Goal: Task Accomplishment & Management: Manage account settings

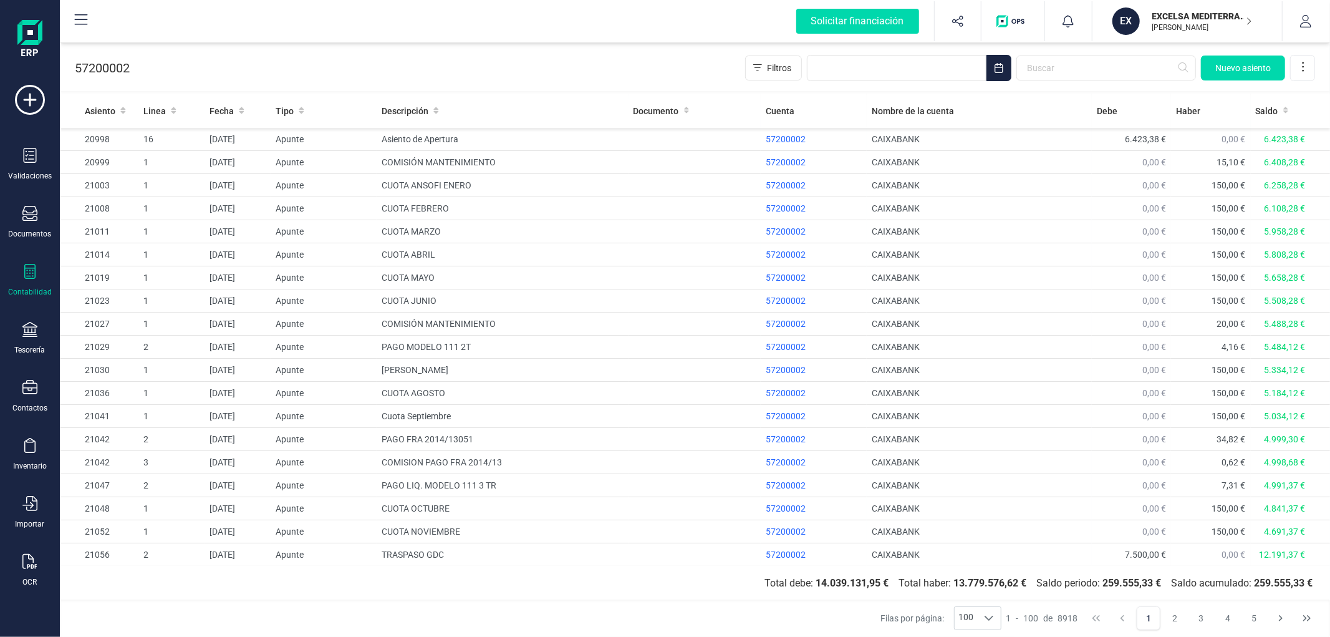
click at [1189, 629] on span "1 2 3 4 5" at bounding box center [1202, 618] width 132 height 26
click at [1182, 625] on button "2" at bounding box center [1176, 618] width 24 height 24
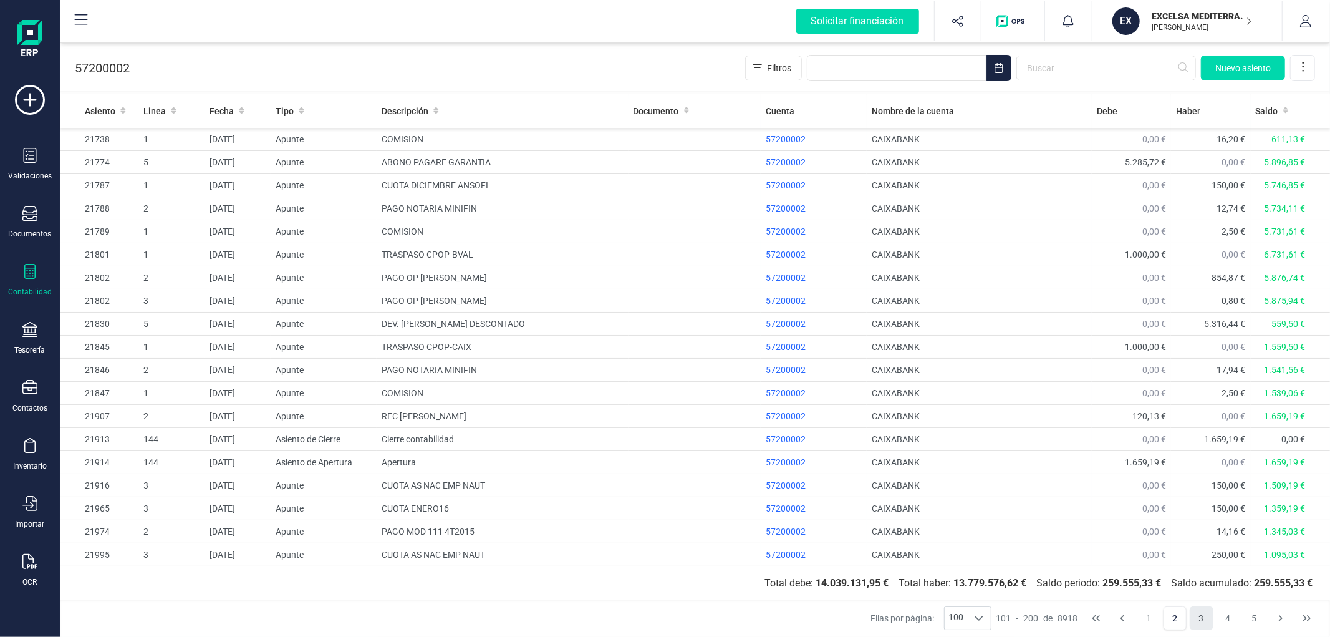
click at [1199, 616] on button "3" at bounding box center [1202, 618] width 24 height 24
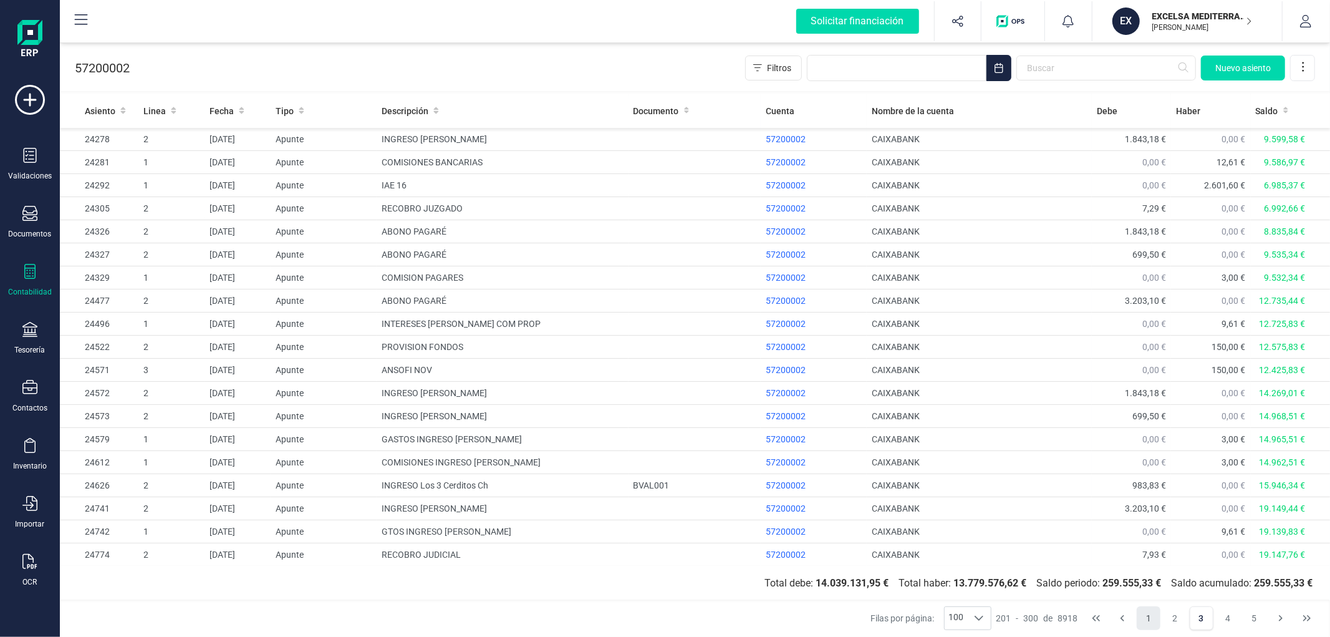
click at [1142, 615] on button "1" at bounding box center [1149, 618] width 24 height 24
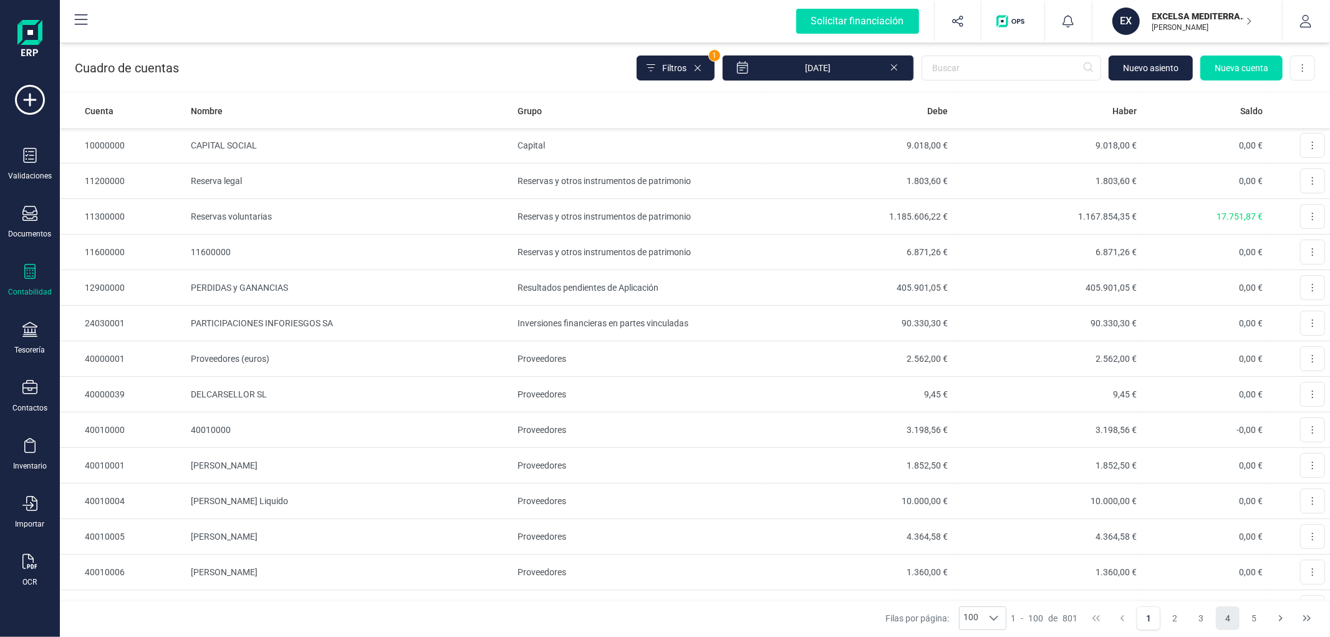
click at [1220, 622] on button "4" at bounding box center [1228, 618] width 24 height 24
click at [1286, 620] on button "Next Page" at bounding box center [1281, 618] width 24 height 24
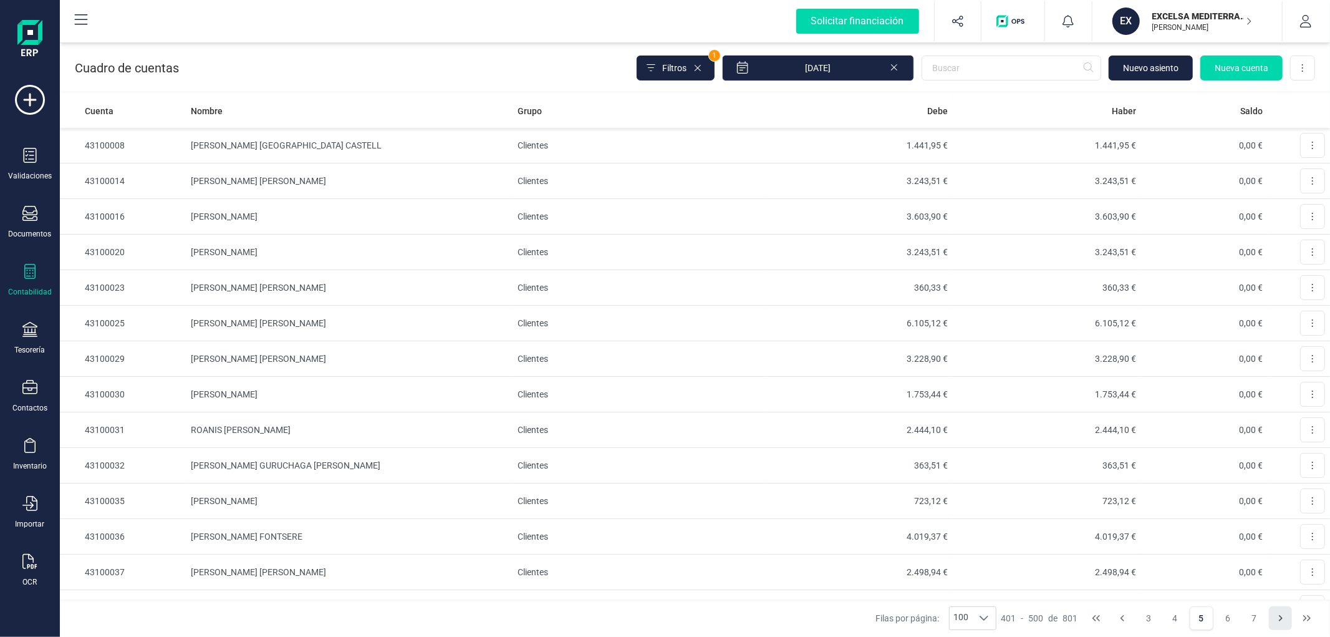
click at [1279, 619] on icon "Next Page" at bounding box center [1281, 618] width 10 height 10
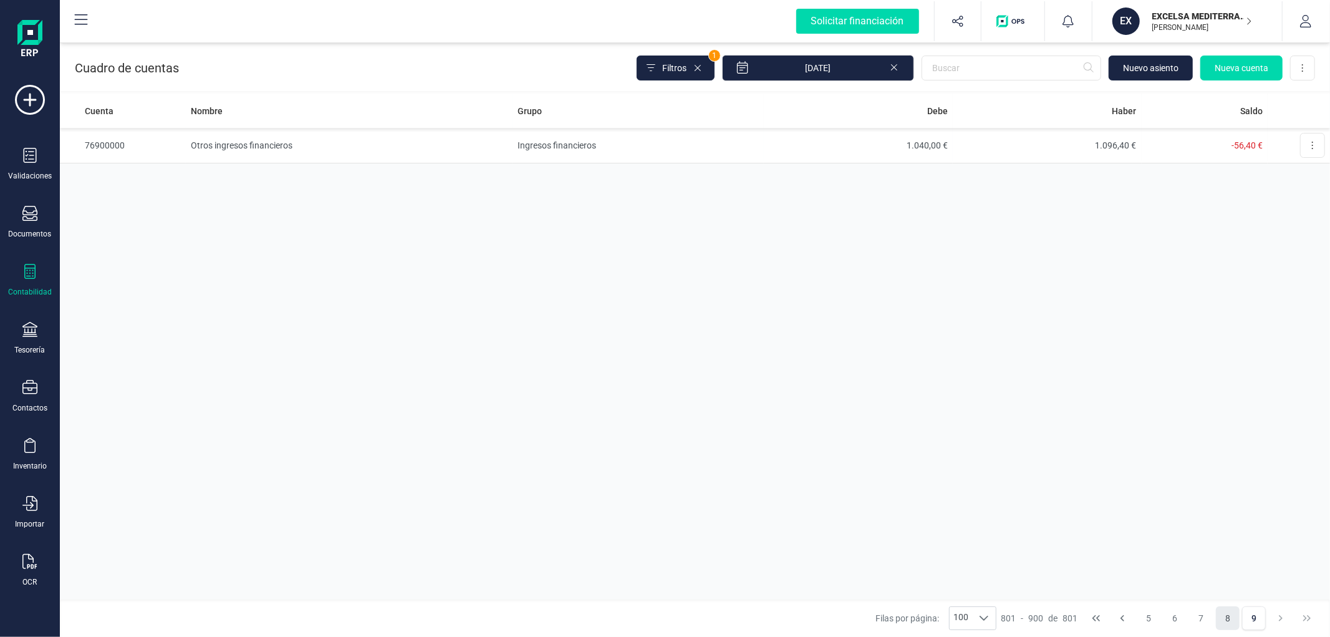
click at [1230, 619] on button "8" at bounding box center [1228, 618] width 24 height 24
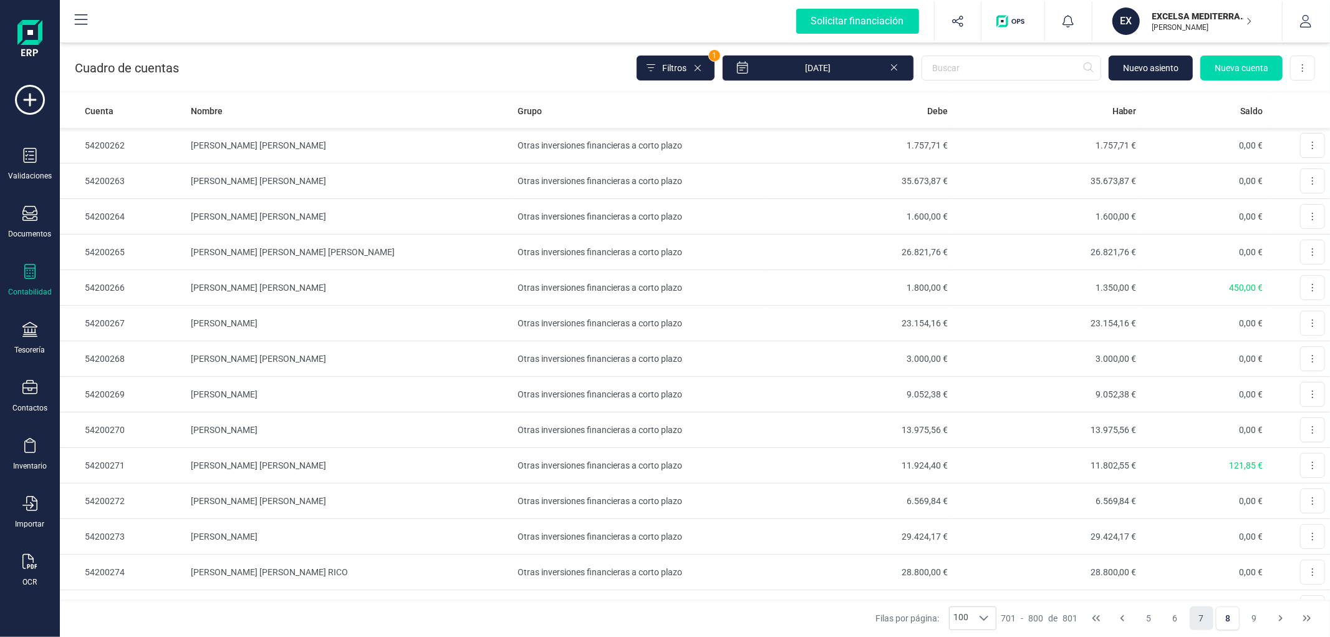
click at [1195, 616] on button "7" at bounding box center [1202, 618] width 24 height 24
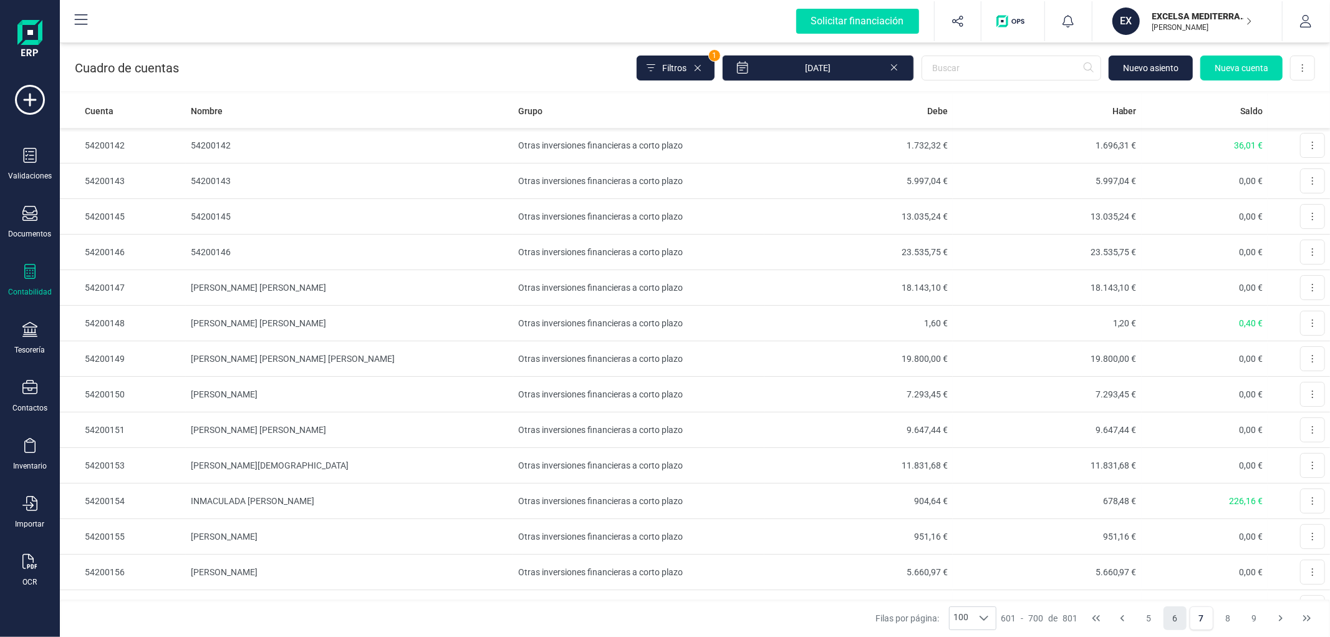
click at [1176, 622] on button "6" at bounding box center [1176, 618] width 24 height 24
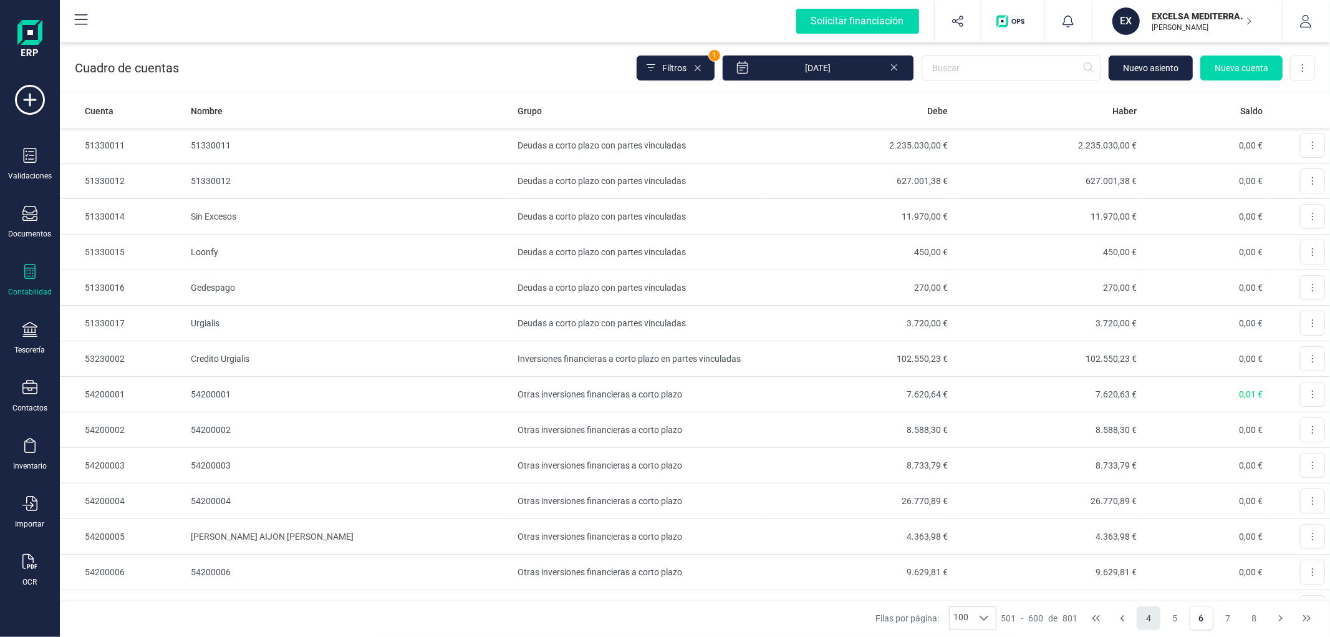
click at [1160, 625] on button "4" at bounding box center [1149, 618] width 24 height 24
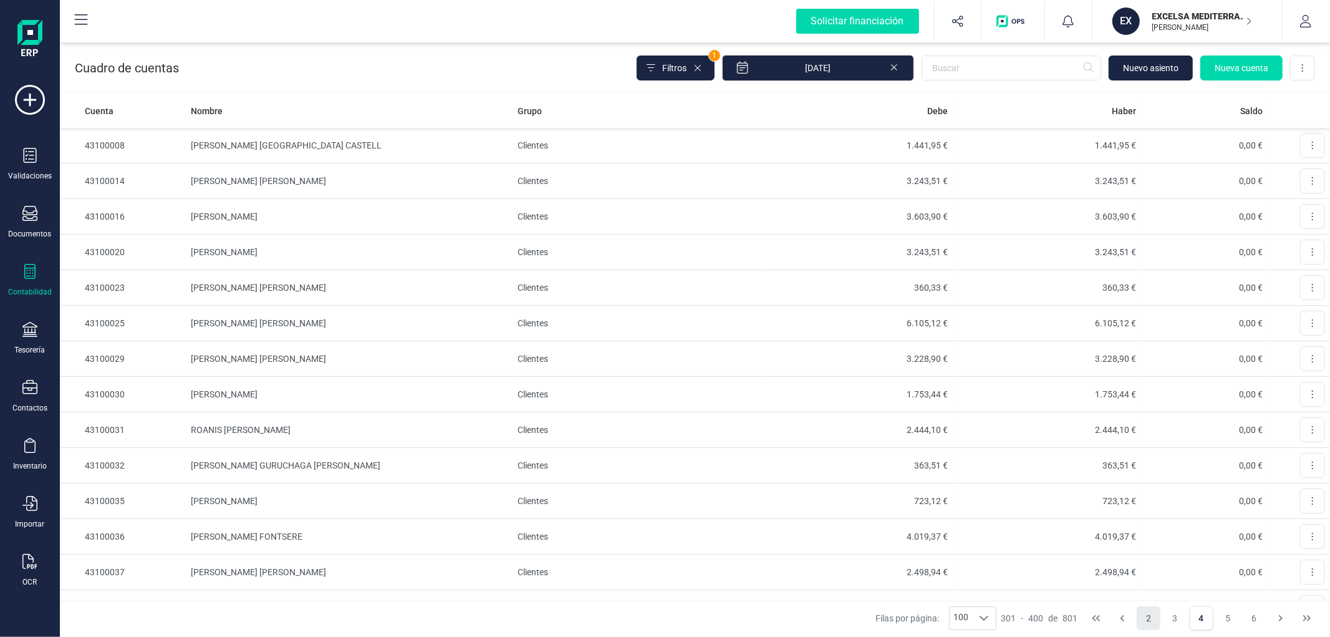
click at [1151, 620] on button "2" at bounding box center [1149, 618] width 24 height 24
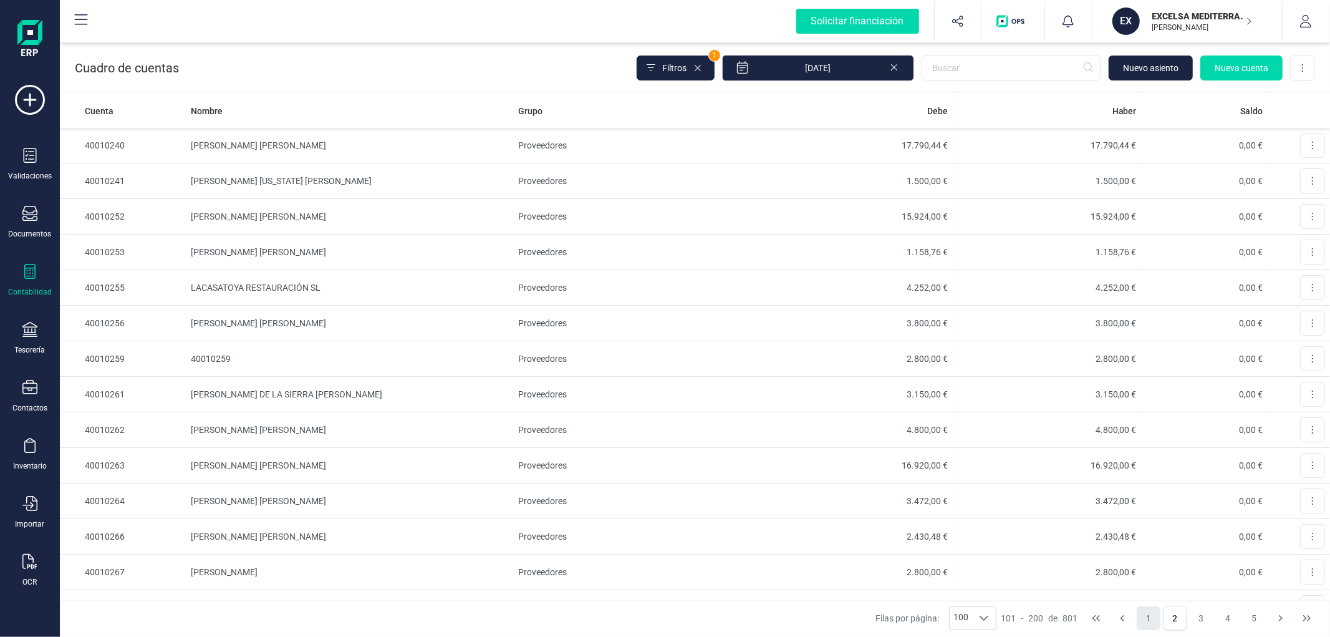
click at [1154, 620] on button "1" at bounding box center [1149, 618] width 24 height 24
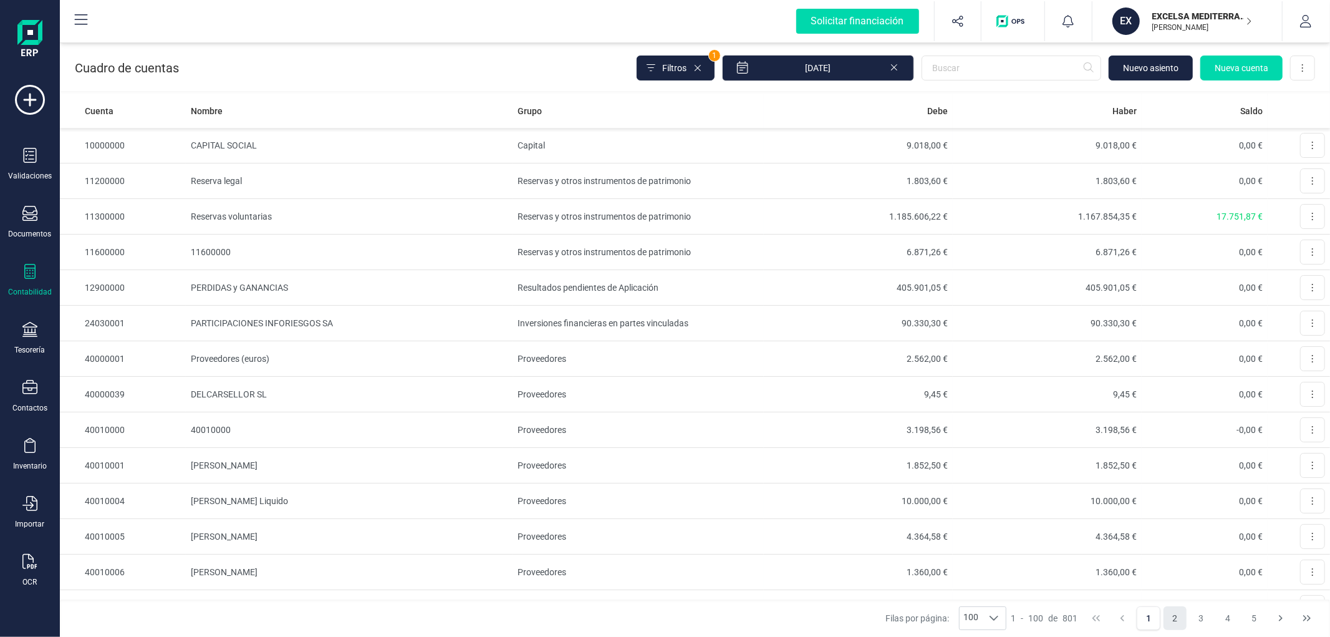
click at [1175, 617] on button "2" at bounding box center [1176, 618] width 24 height 24
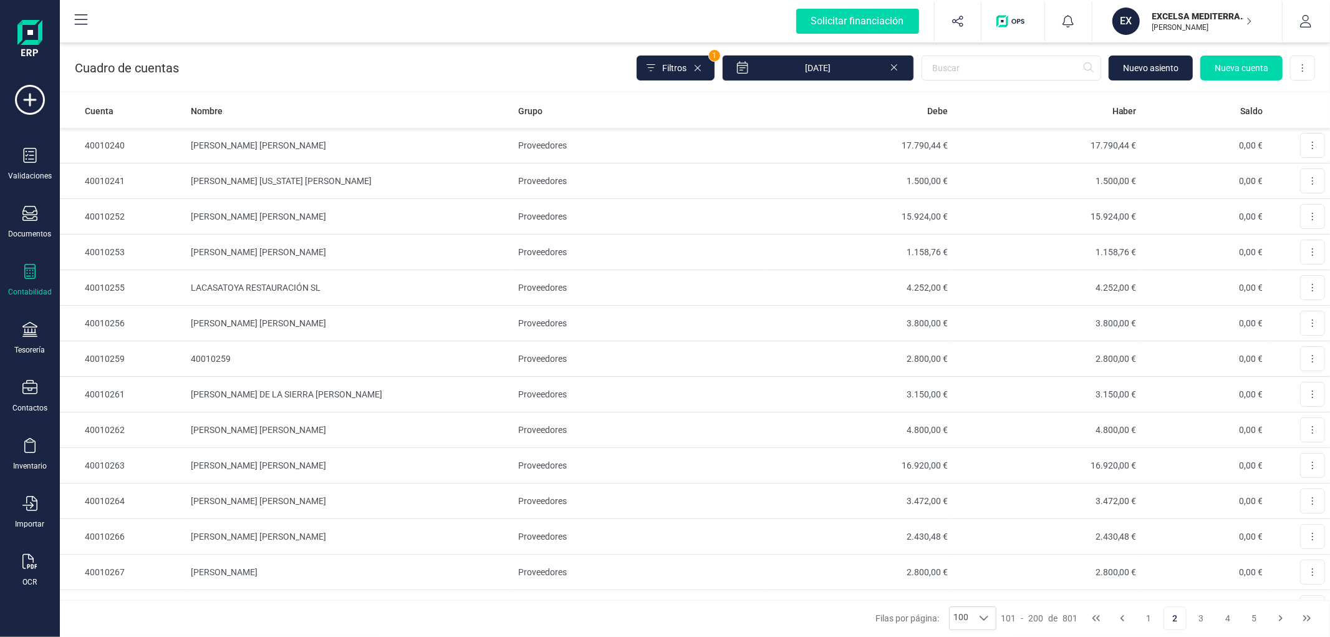
click at [1180, 622] on button "2" at bounding box center [1176, 618] width 24 height 24
click at [1194, 622] on button "3" at bounding box center [1202, 618] width 24 height 24
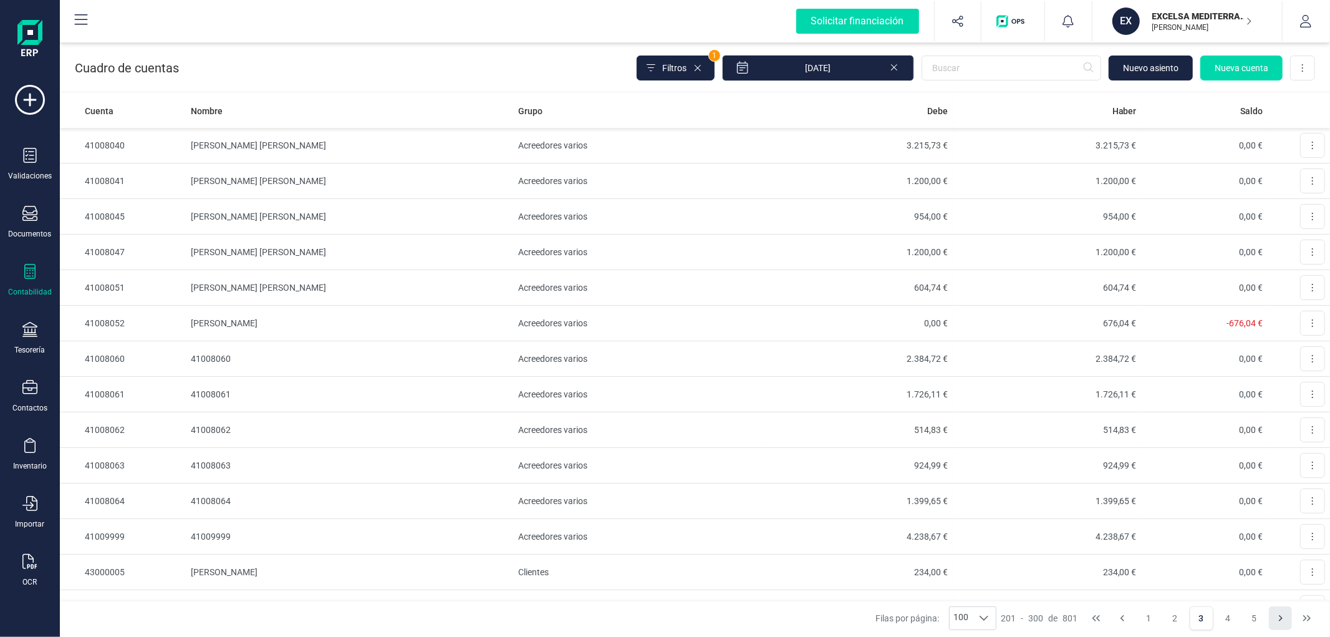
click at [1280, 619] on icon "Next Page" at bounding box center [1281, 618] width 10 height 10
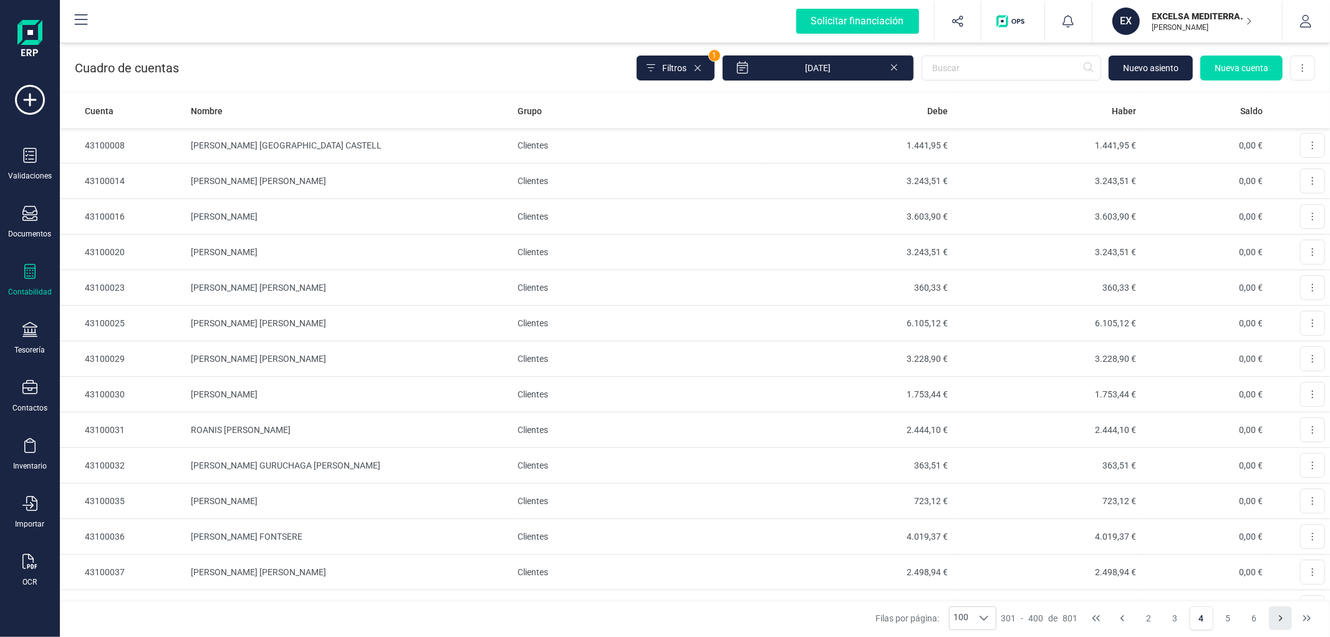
click at [1280, 619] on icon "Next Page" at bounding box center [1281, 618] width 10 height 10
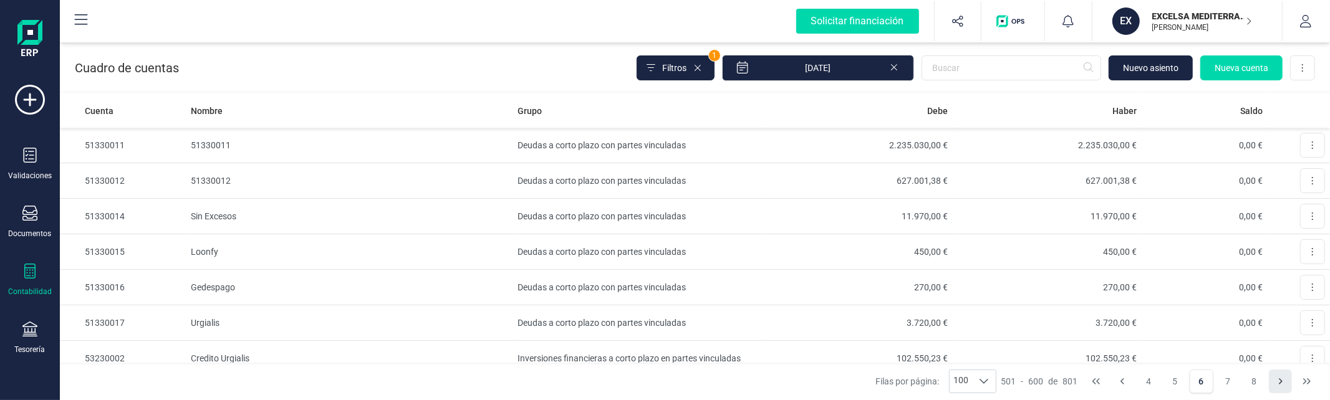
click at [1279, 384] on icon "Next Page" at bounding box center [1281, 382] width 10 height 10
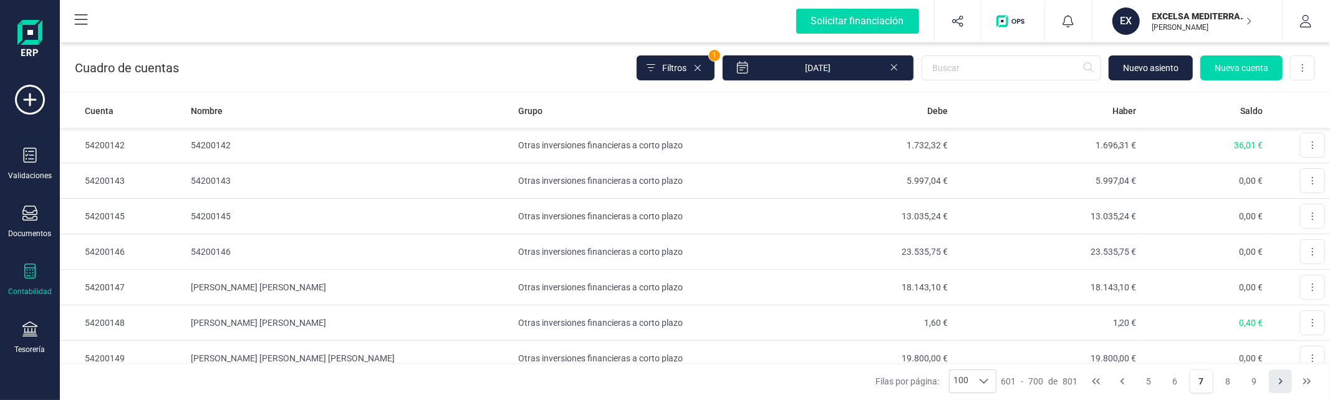
click at [1279, 383] on icon "Next Page" at bounding box center [1281, 382] width 10 height 10
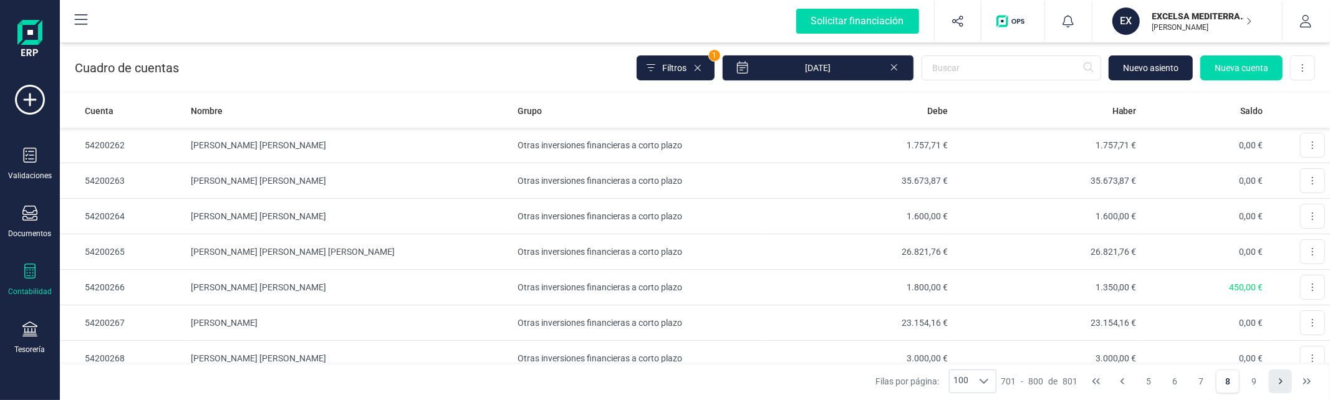
click at [1277, 383] on icon "Next Page" at bounding box center [1281, 382] width 10 height 10
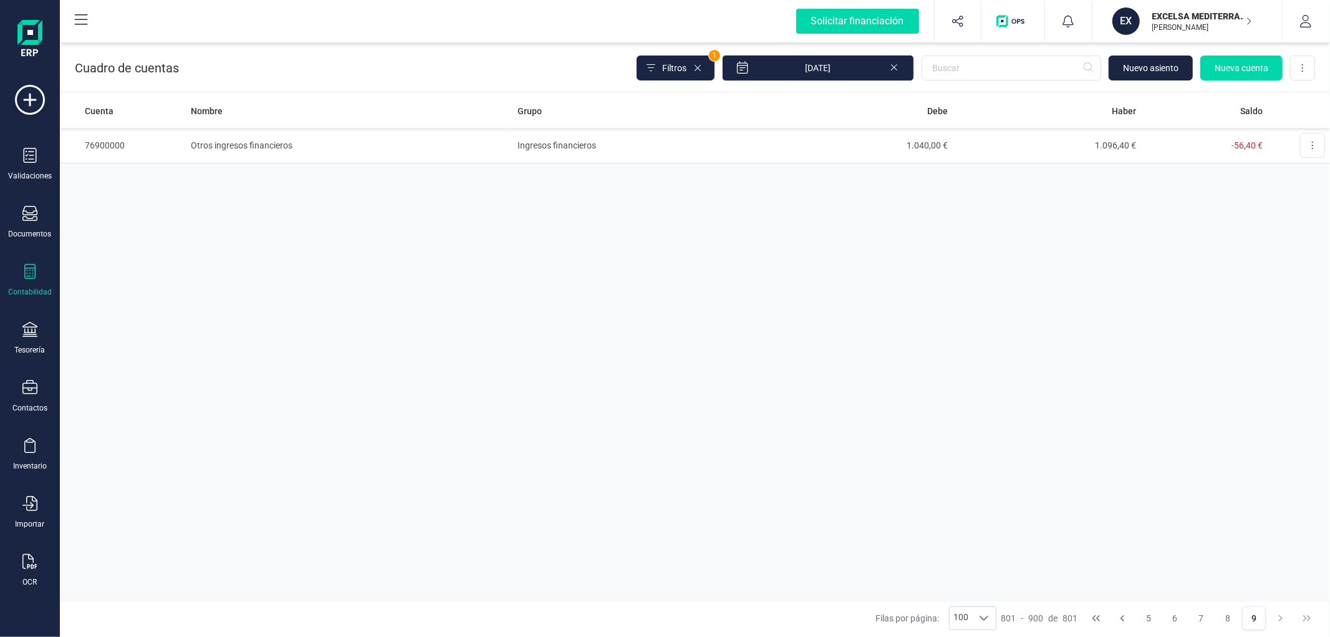
click at [888, 288] on div "Cuenta Nombre Grupo Debe Haber Saldo 76900000 Otros ingresos financieros Ingres…" at bounding box center [695, 347] width 1270 height 506
click at [1127, 619] on button "Previous Page" at bounding box center [1123, 618] width 24 height 24
click at [1092, 620] on icon "First Page" at bounding box center [1096, 618] width 10 height 10
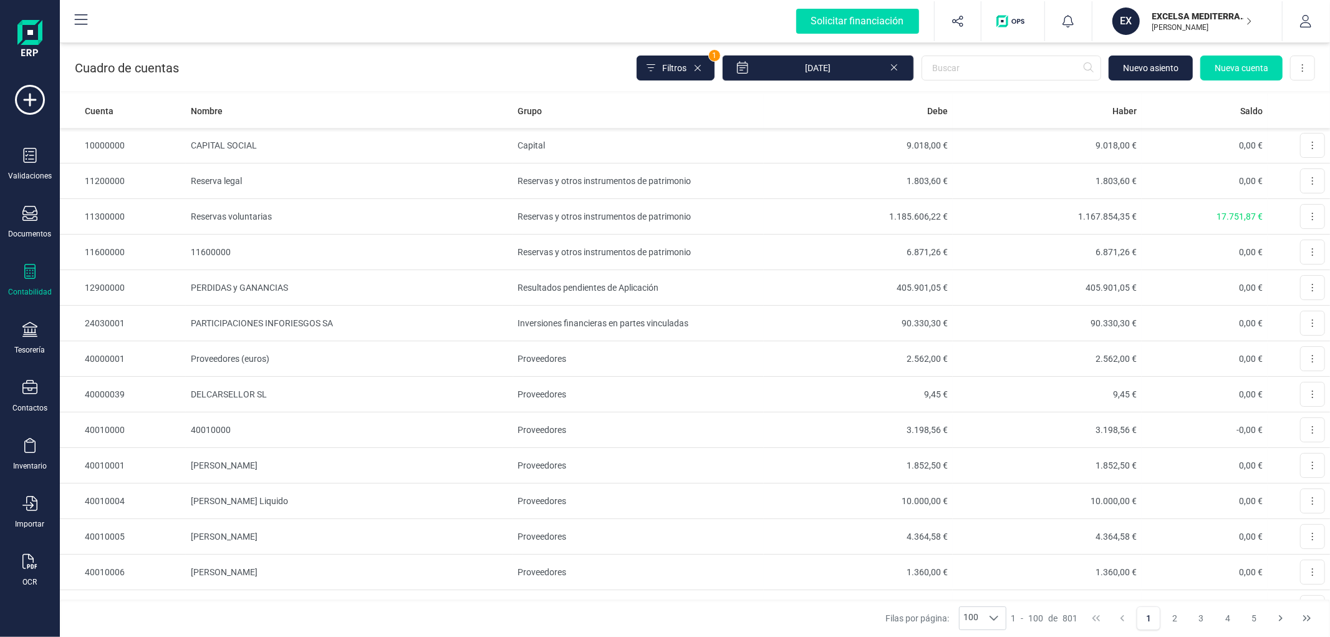
click at [29, 279] on div at bounding box center [29, 273] width 15 height 18
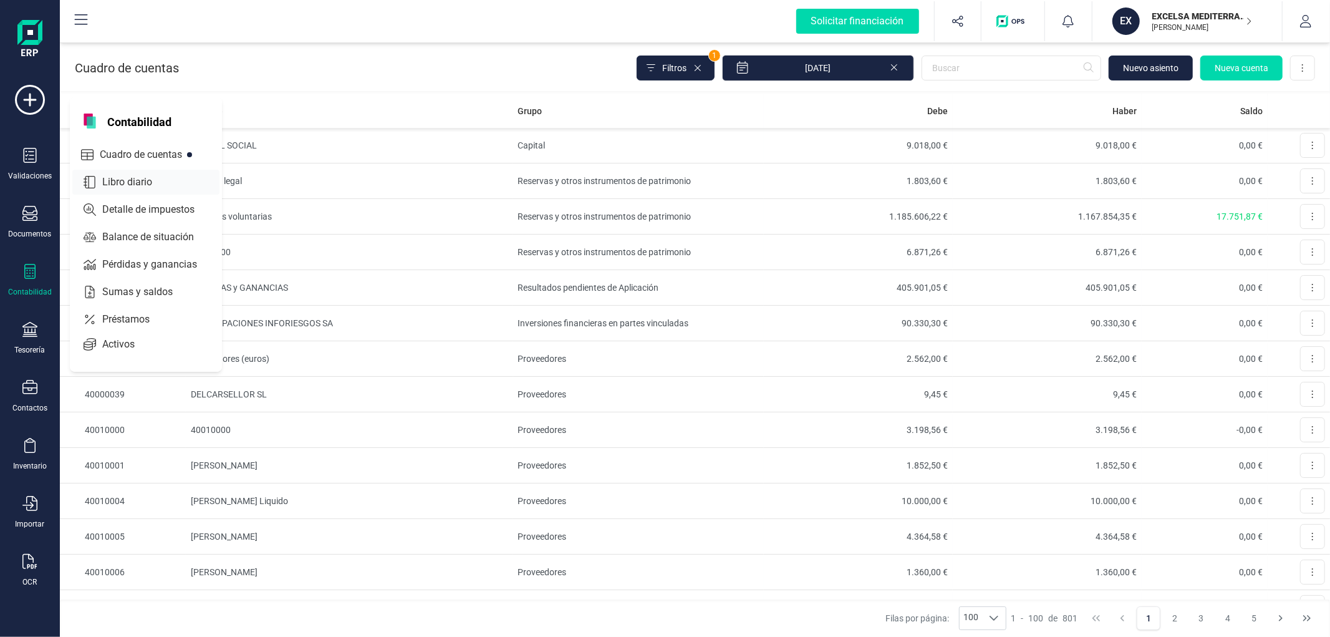
click at [127, 170] on div "Libro diario" at bounding box center [145, 182] width 147 height 25
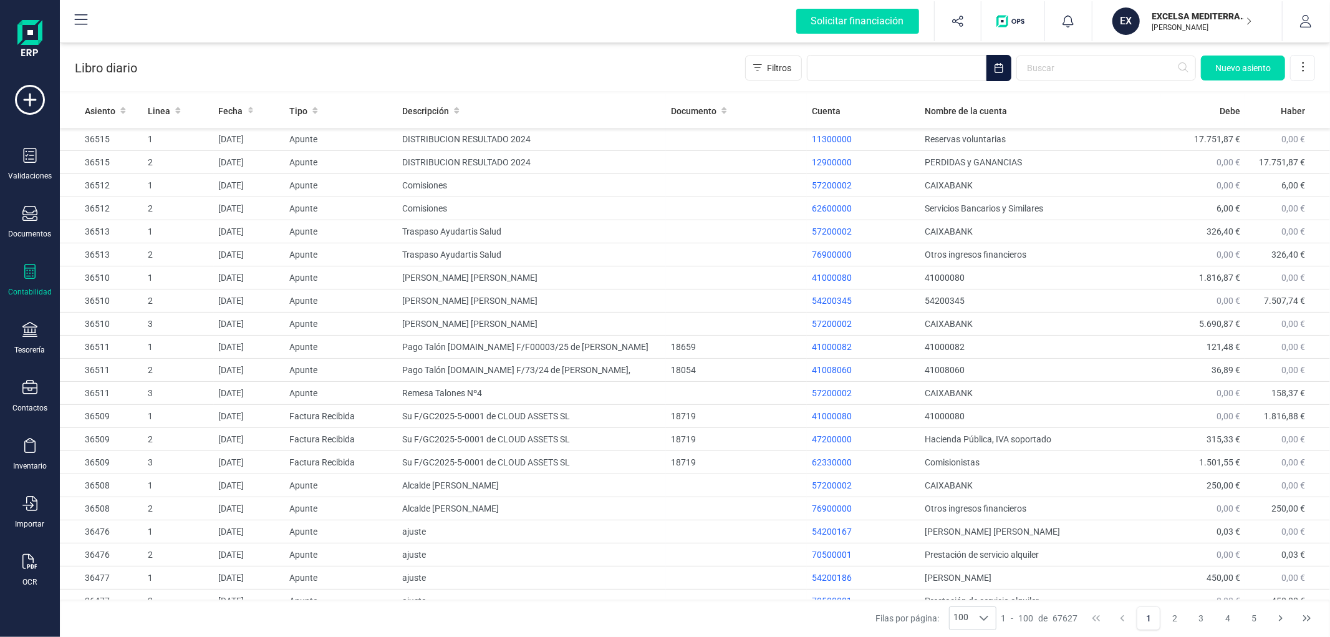
click at [1000, 69] on icon "Choose Date" at bounding box center [999, 68] width 10 height 10
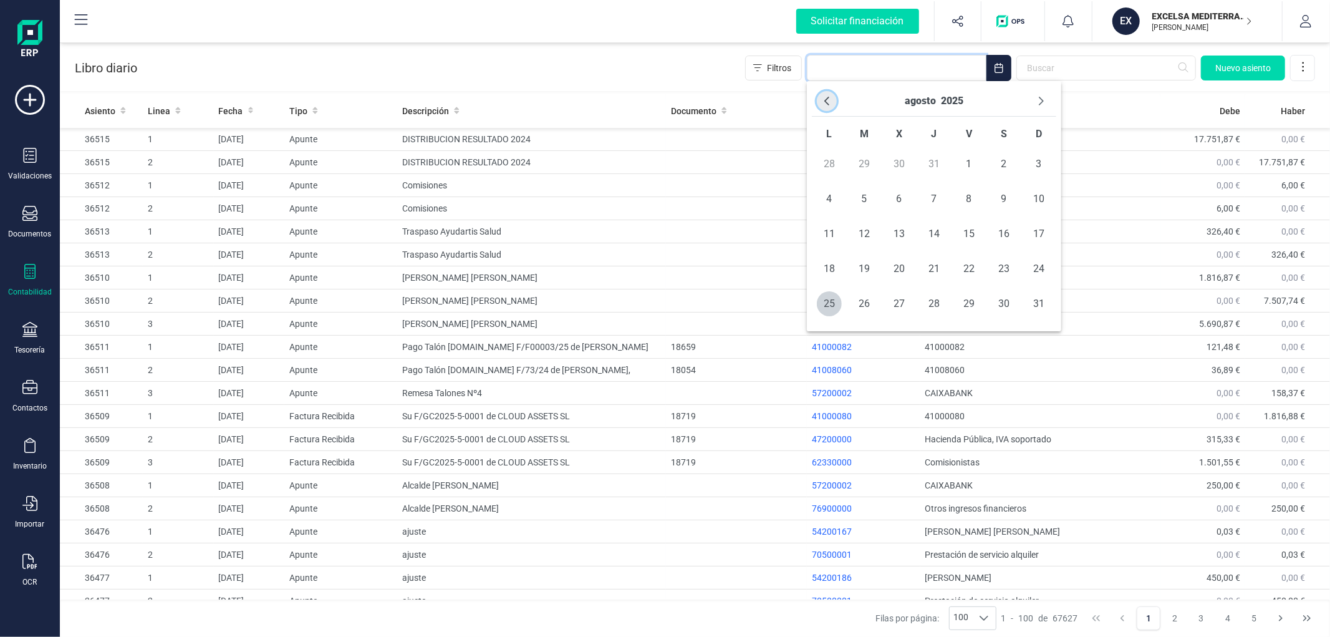
click at [833, 97] on button "Previous Month" at bounding box center [827, 101] width 20 height 20
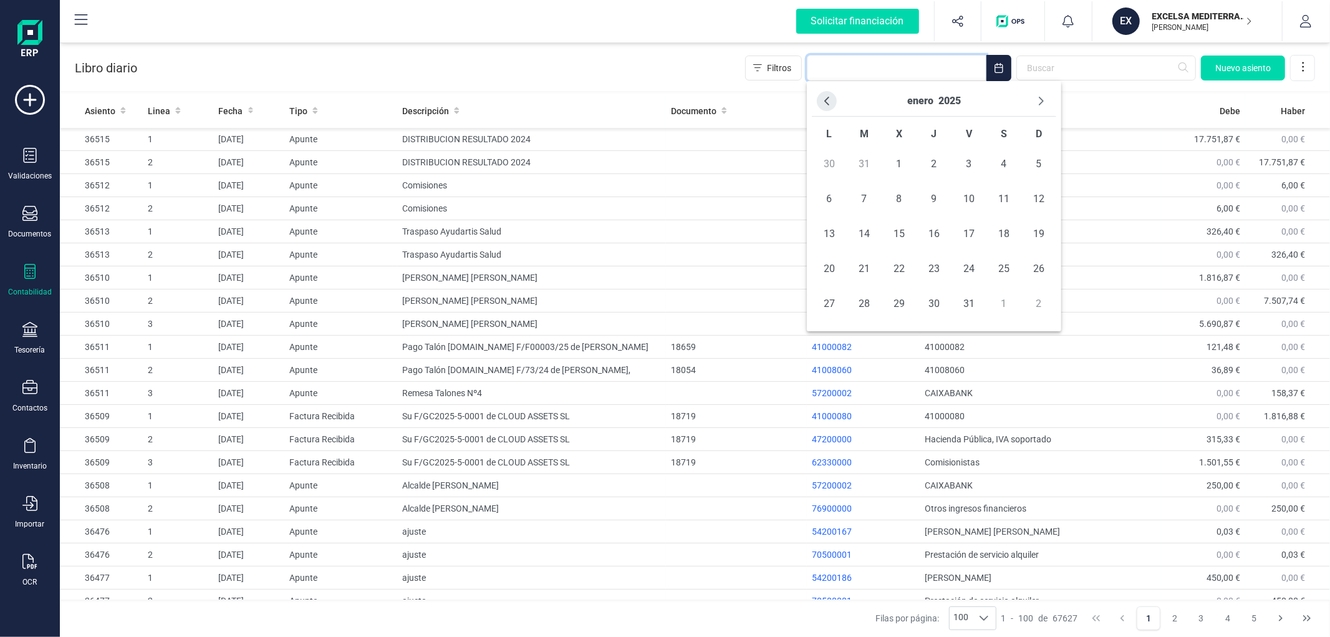
click at [818, 96] on button "Previous Month" at bounding box center [827, 101] width 20 height 20
click at [858, 337] on span "31" at bounding box center [864, 338] width 25 height 25
type input "31/12/2024"
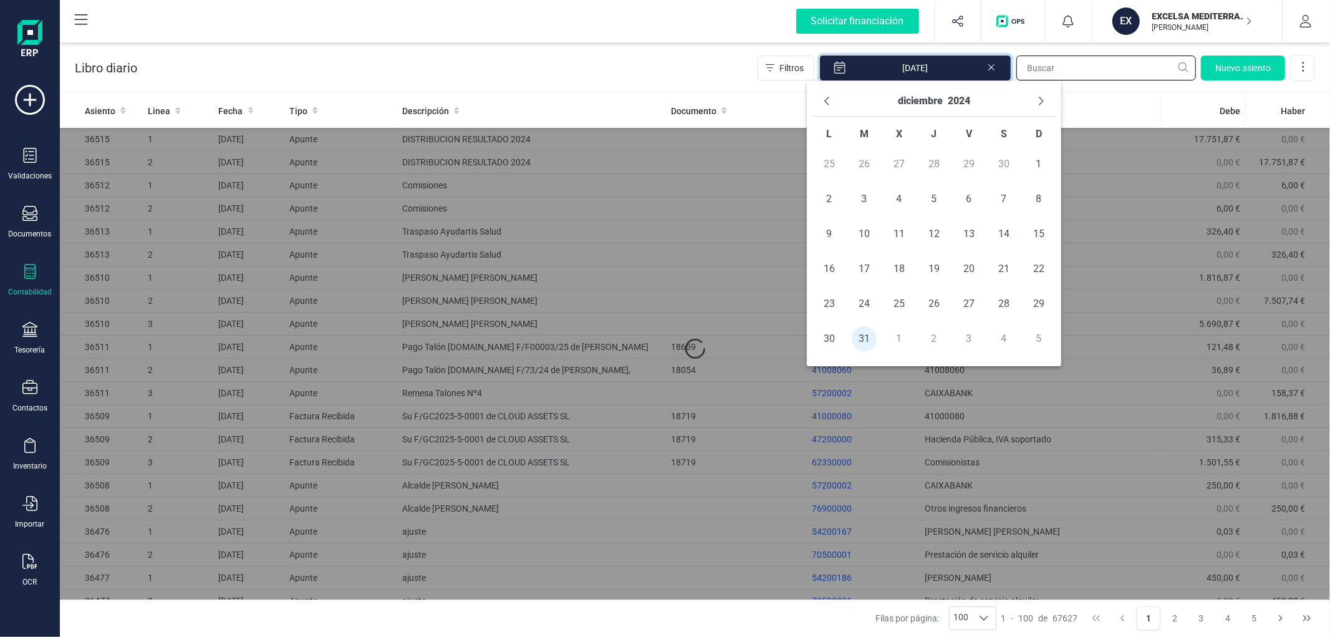
click at [1074, 59] on input "text" at bounding box center [1106, 67] width 180 height 25
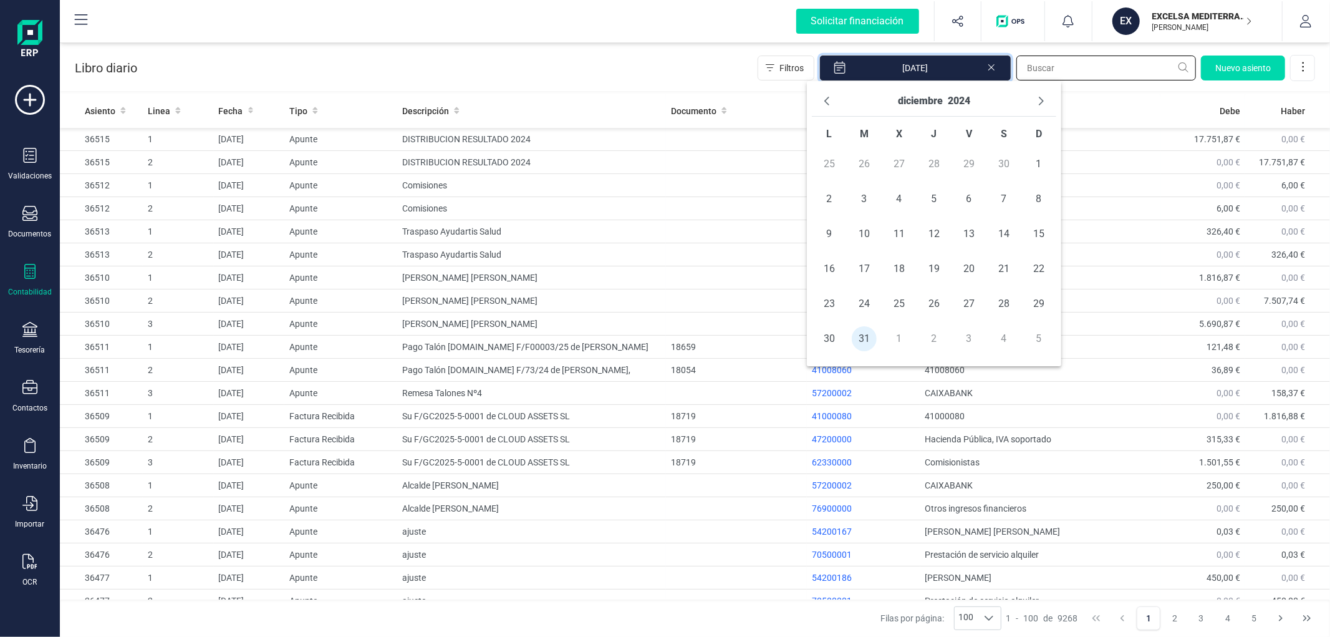
click at [1079, 69] on input "text" at bounding box center [1106, 67] width 180 height 25
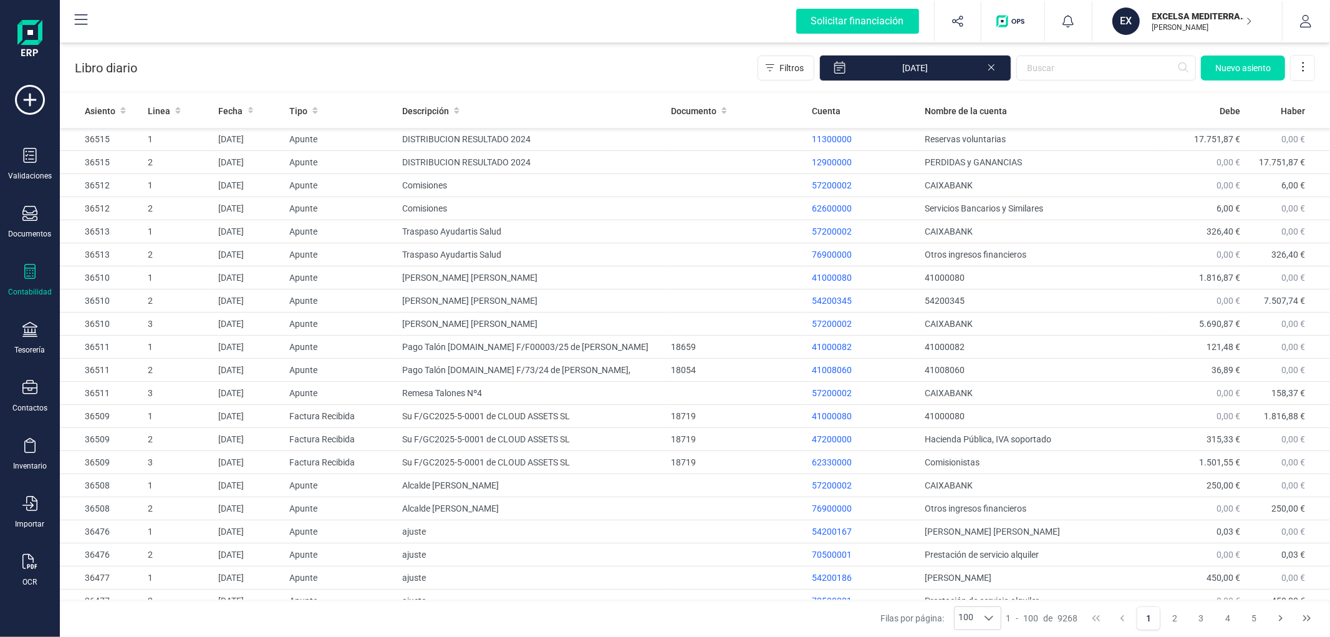
click at [731, 67] on div "Libro diario Filtros 31/12/2024 Nuevo asiento" at bounding box center [695, 65] width 1270 height 51
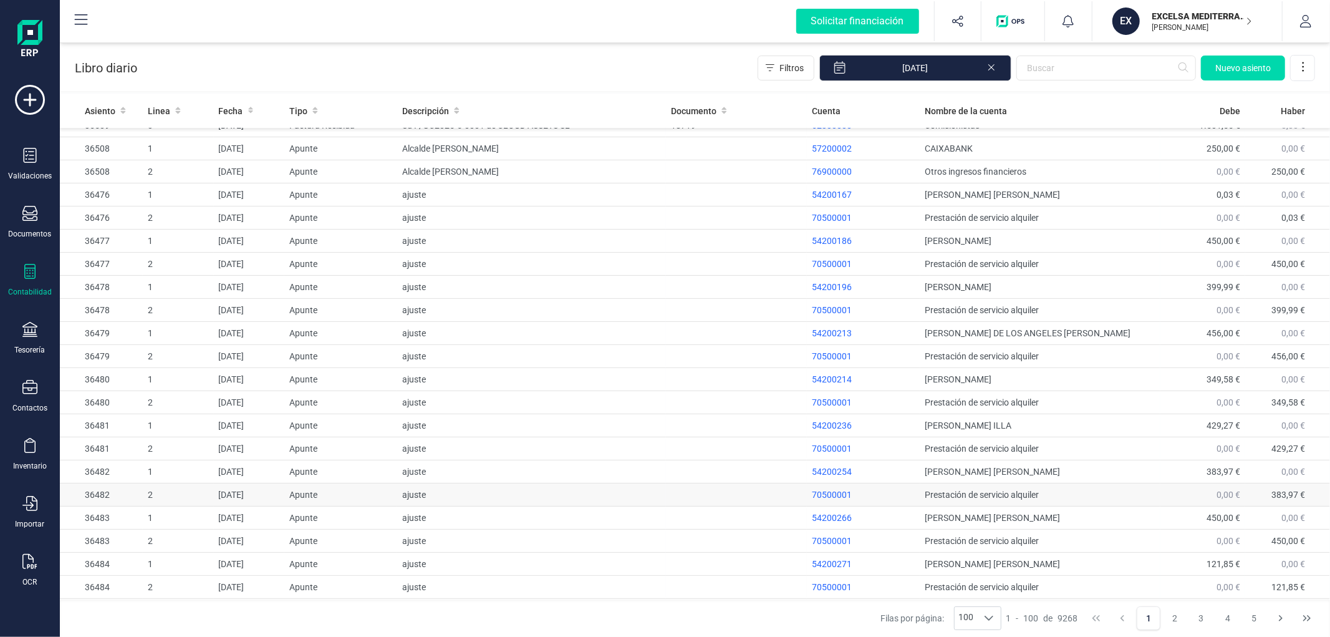
scroll to position [485, 0]
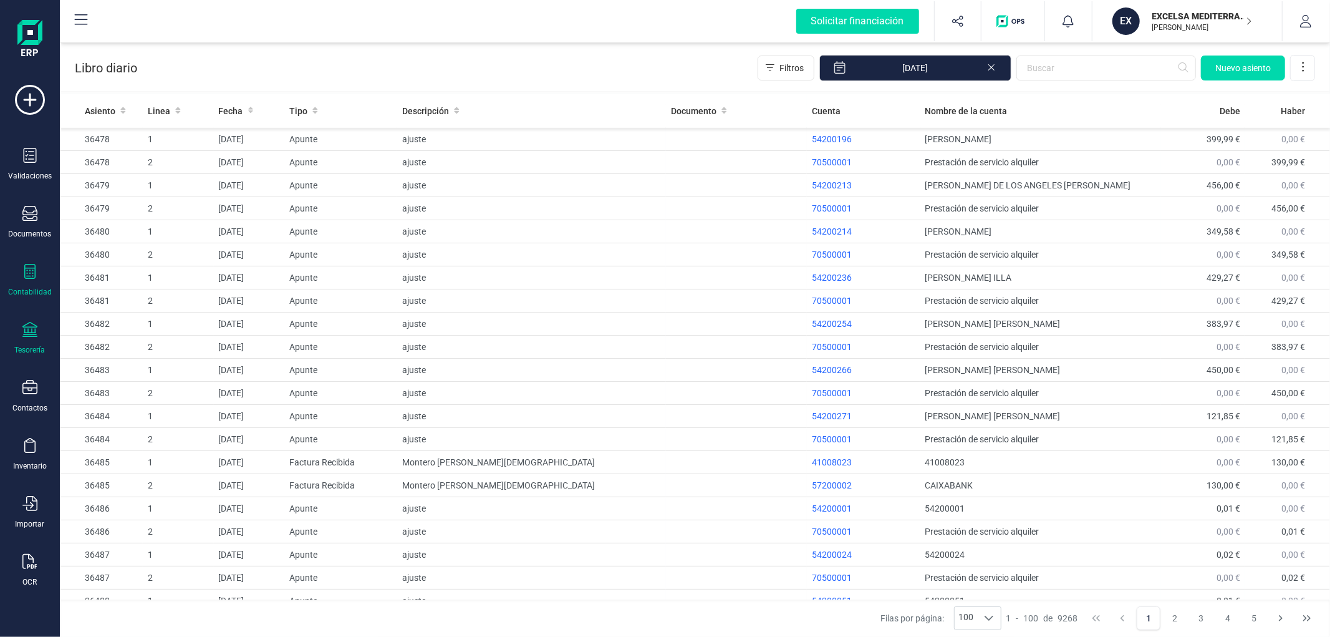
click at [29, 340] on div "Tesorería" at bounding box center [30, 338] width 50 height 33
click at [41, 286] on div "Contabilidad" at bounding box center [30, 280] width 50 height 33
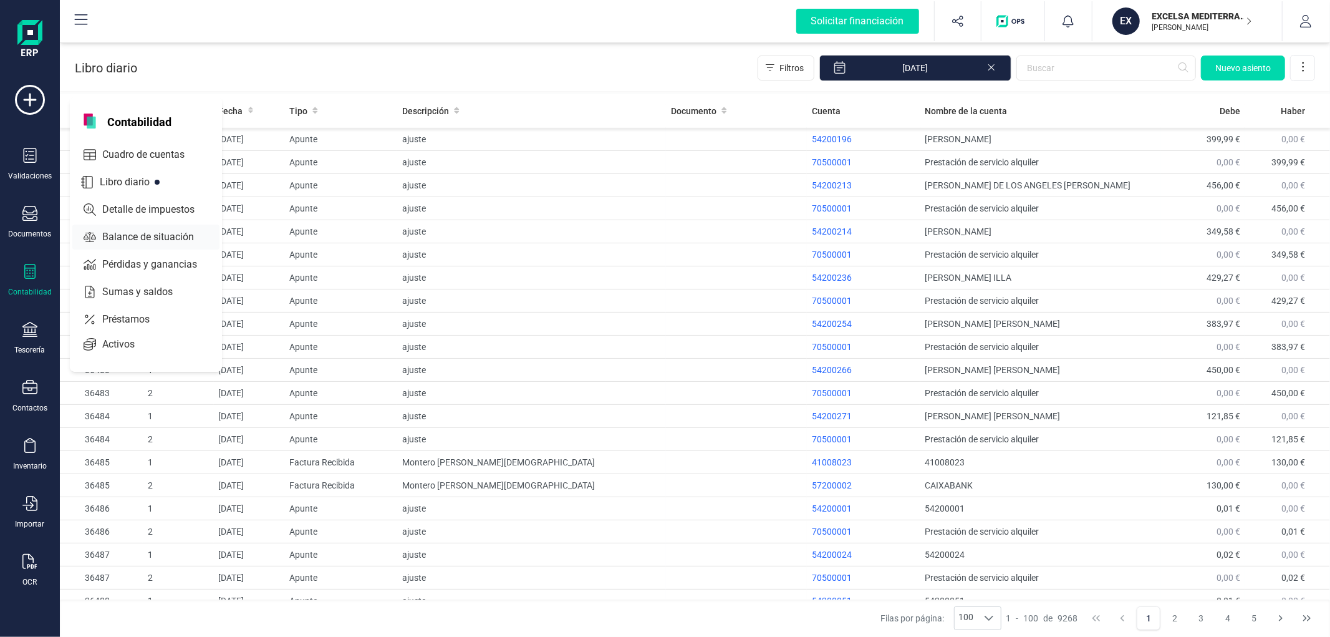
click at [105, 237] on span "Balance de situación" at bounding box center [156, 236] width 119 height 15
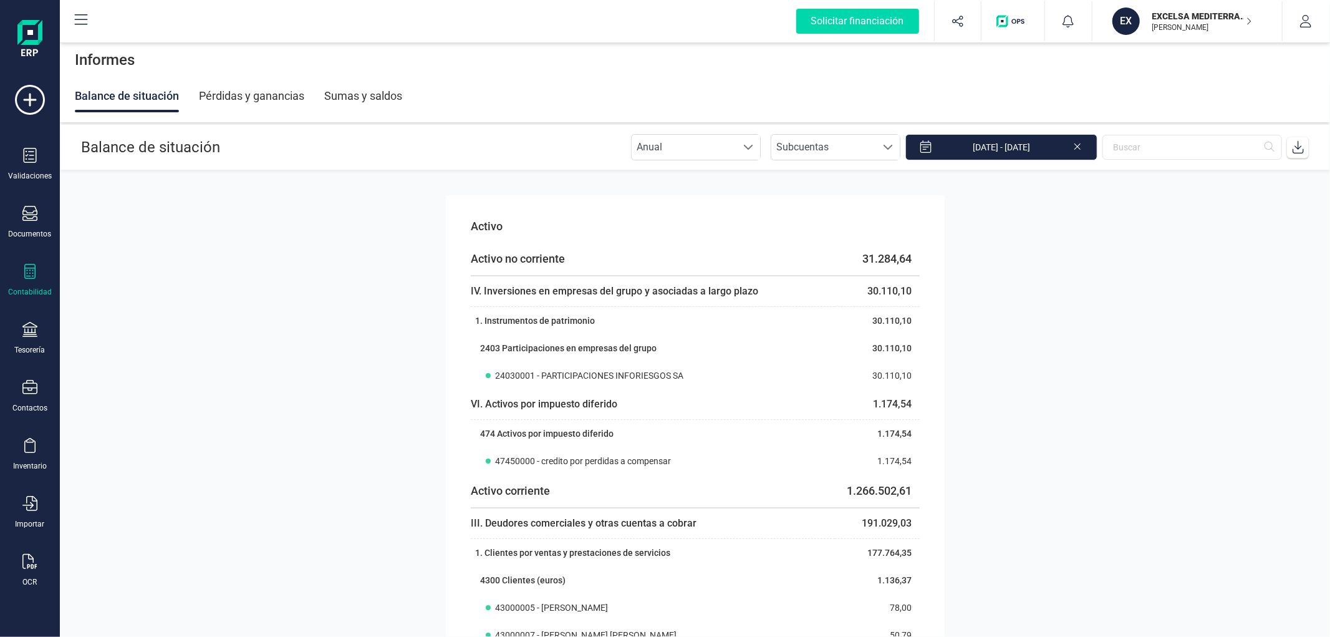
click at [422, 269] on section "Activo Activo no corriente 31.284,64 IV. Inversiones en empresas del grupo y as…" at bounding box center [695, 403] width 1270 height 466
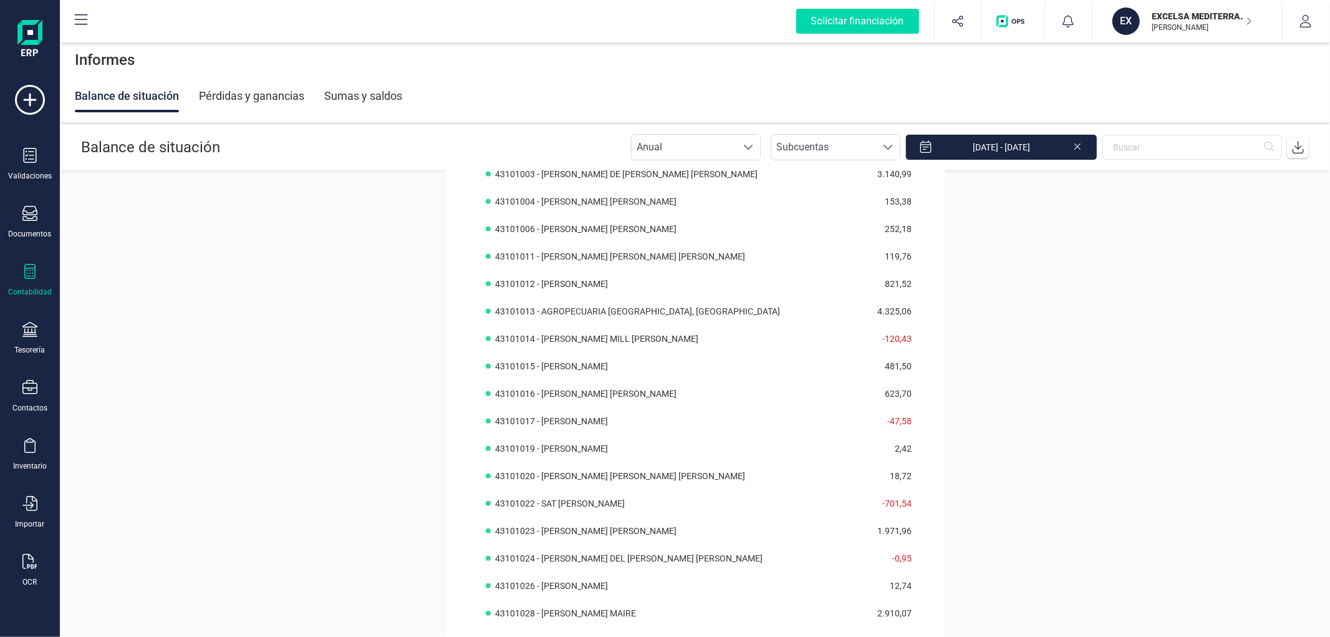
scroll to position [5751, 0]
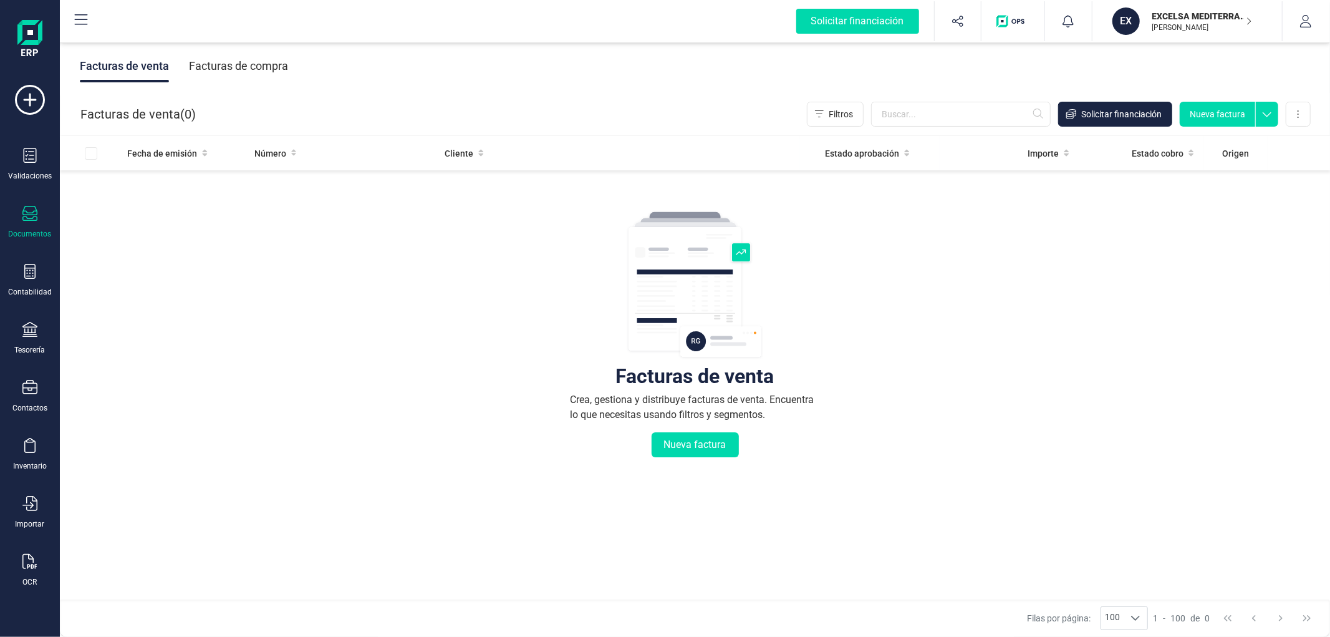
drag, startPoint x: 271, startPoint y: 104, endPoint x: 60, endPoint y: 42, distance: 219.8
click at [74, 48] on div "Facturas de venta Facturas de compra Facturas de venta ( 0 ) Filtros Solicitar …" at bounding box center [695, 338] width 1270 height 597
click at [60, 42] on div "Solicitar financiación Importaciones completadas 0 / 0 EX EXCELSA MEDITERRANEA …" at bounding box center [695, 21] width 1270 height 43
drag, startPoint x: 71, startPoint y: 46, endPoint x: 415, endPoint y: 103, distance: 348.9
click at [413, 103] on div "Facturas de venta Facturas de compra Facturas de venta ( 0 ) Filtros Solicitar …" at bounding box center [695, 338] width 1270 height 597
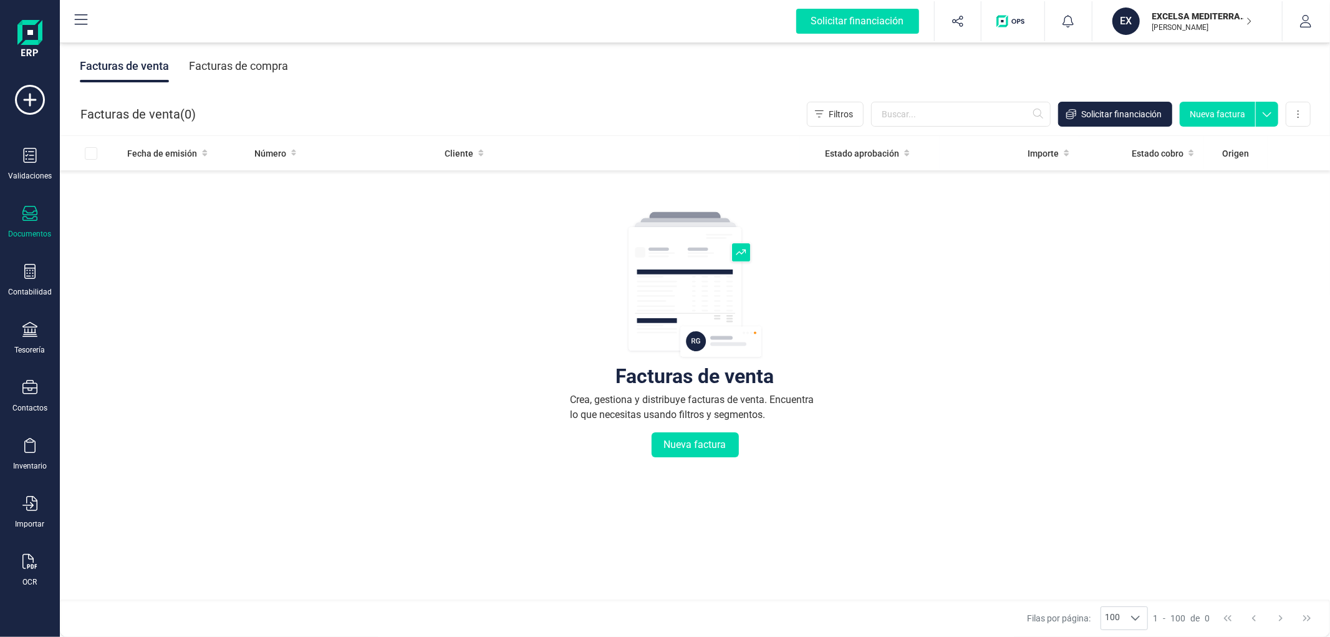
click at [415, 103] on div "Facturas de venta ( 0 ) Filtros Solicitar financiación Nueva factura Importar C…" at bounding box center [695, 114] width 1270 height 42
click at [433, 121] on div "Facturas de venta ( 0 ) Filtros Solicitar financiación Nueva factura Importar C…" at bounding box center [695, 114] width 1270 height 42
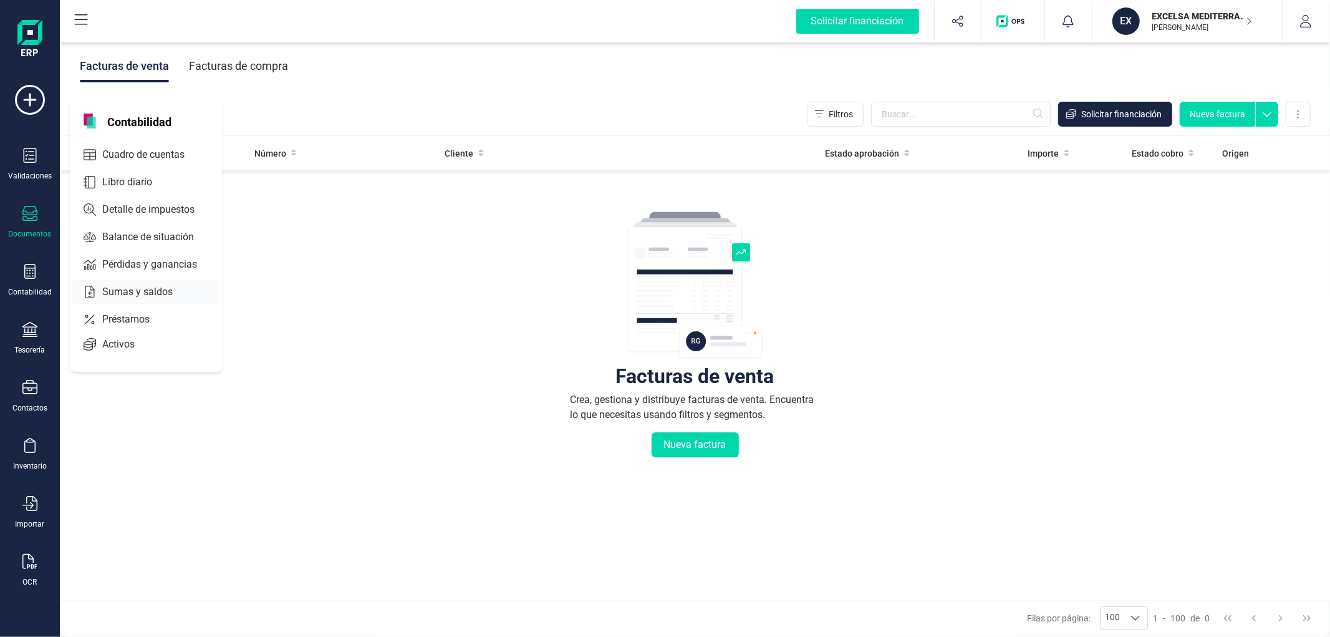
click at [133, 289] on span "Sumas y saldos" at bounding box center [146, 291] width 98 height 15
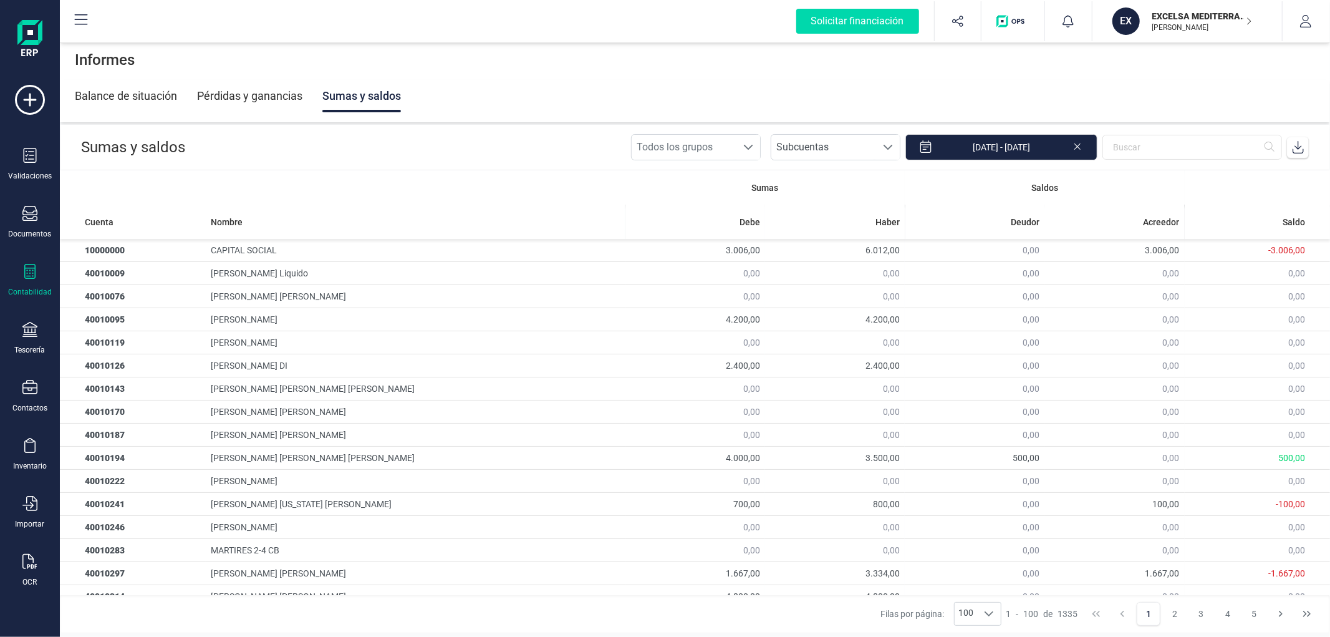
click at [242, 91] on div "Pérdidas y ganancias" at bounding box center [249, 96] width 105 height 32
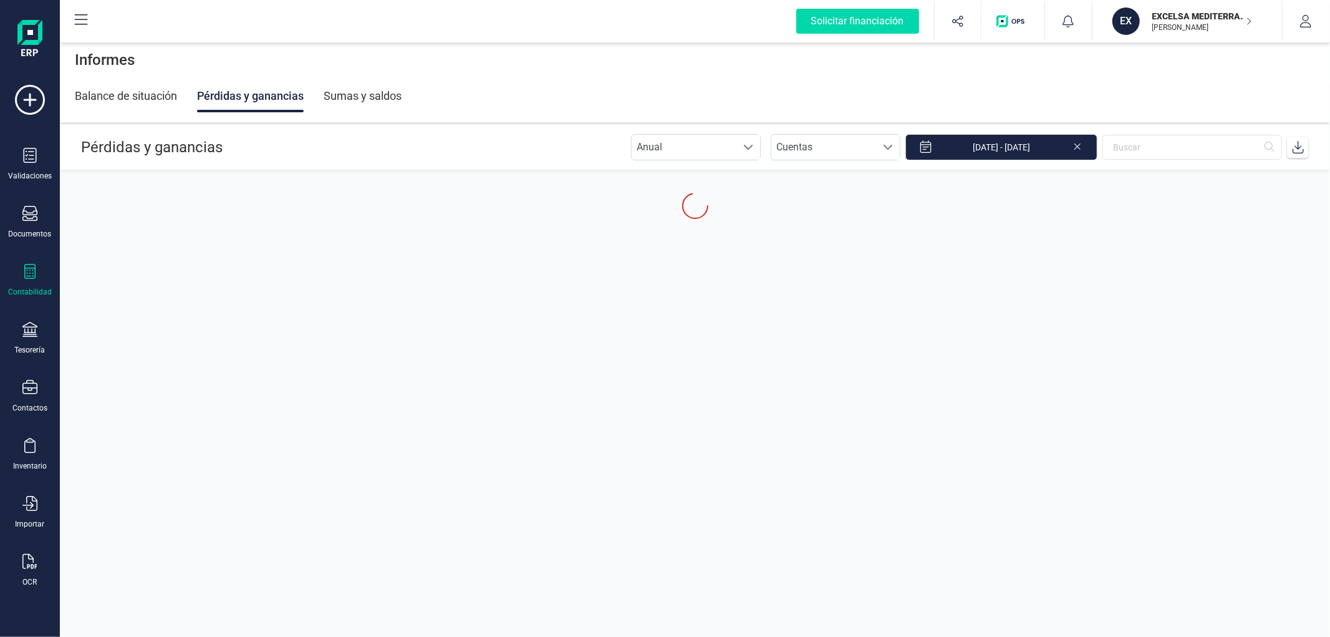
click at [126, 96] on div "Balance de situación" at bounding box center [126, 96] width 102 height 32
click at [370, 96] on div "Sumas y saldos" at bounding box center [363, 96] width 78 height 32
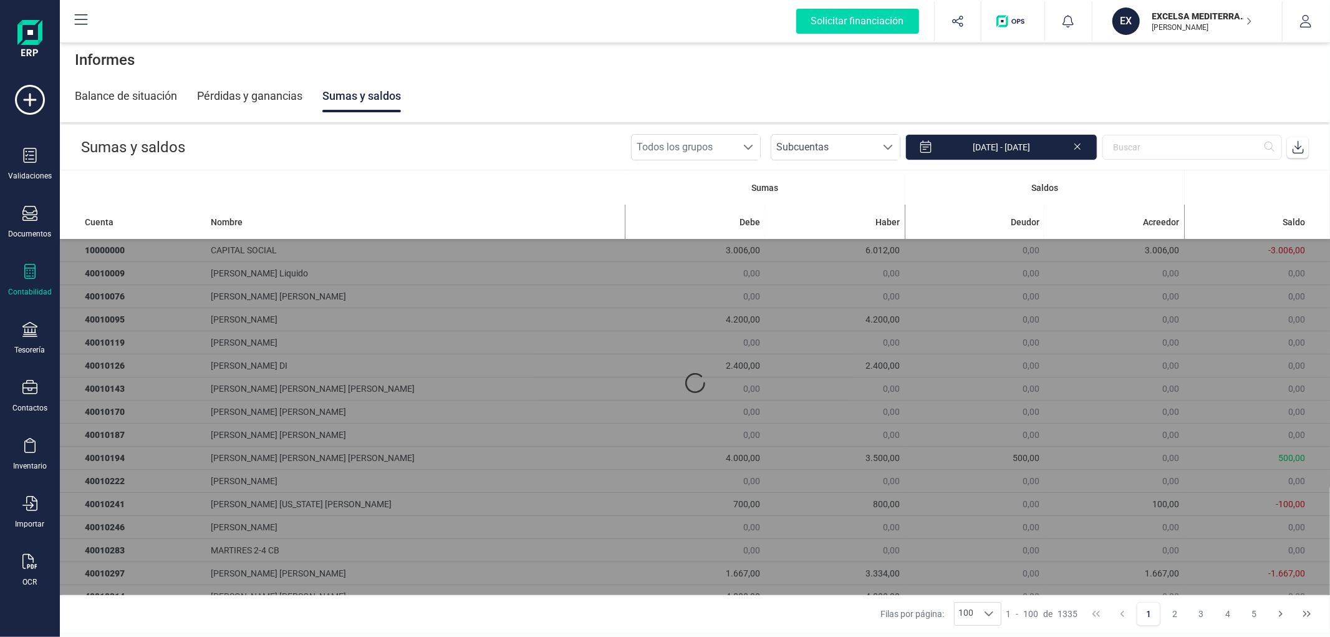
click at [483, 155] on header "Sumas y saldos Todos los grupos Todos los grupos Subcuentas Subcuentas Subcuent…" at bounding box center [694, 147] width 1269 height 45
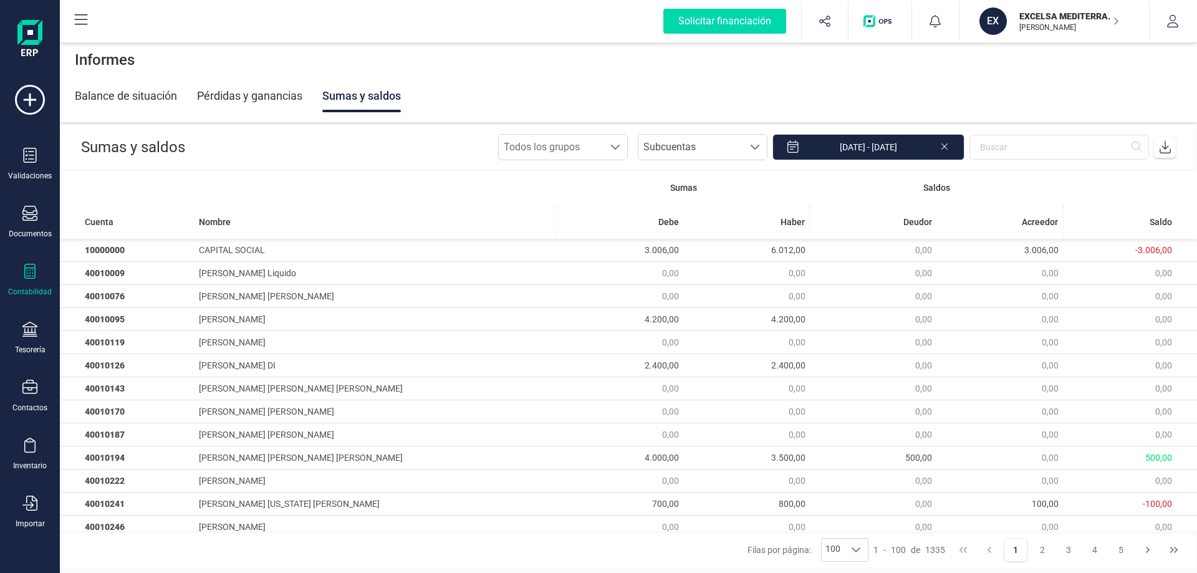
click at [149, 97] on div "Balance de situación" at bounding box center [126, 96] width 102 height 32
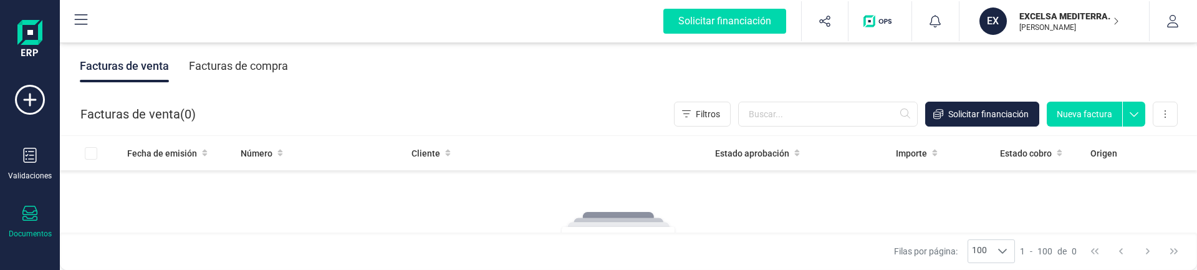
click at [1083, 21] on p "EXCELSA MEDITERRANEA SL" at bounding box center [1070, 16] width 100 height 12
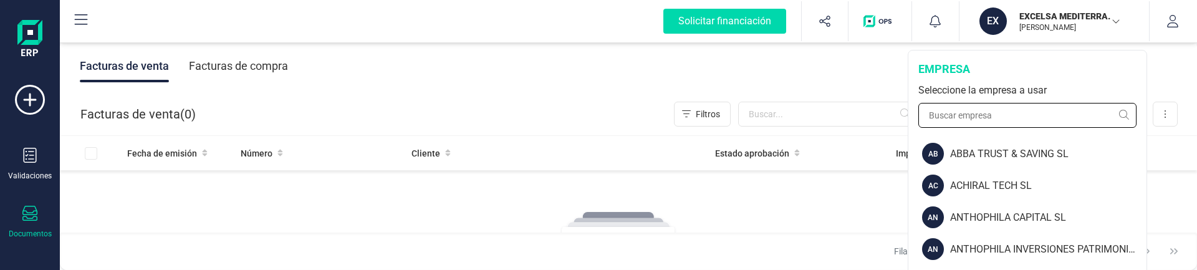
click at [980, 123] on input "text" at bounding box center [1028, 115] width 218 height 25
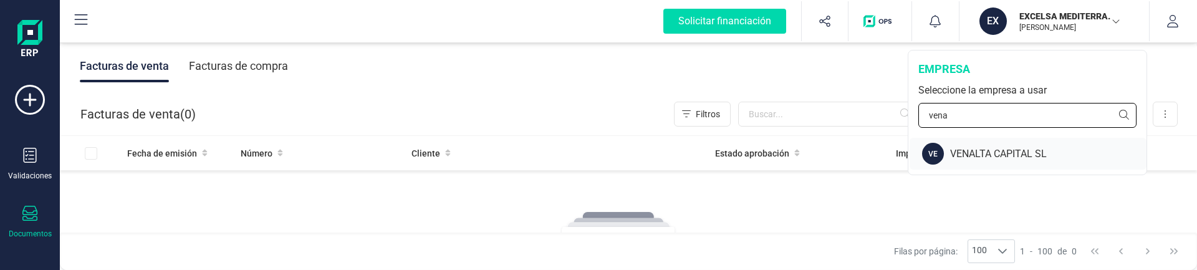
type input "vena"
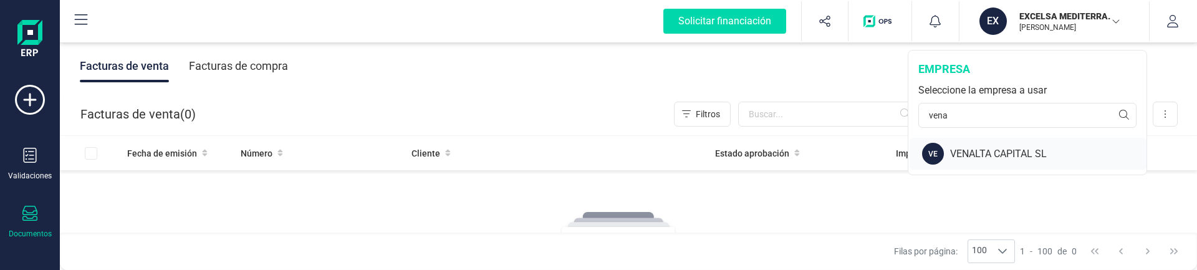
click at [994, 153] on div "VENALTA CAPITAL SL" at bounding box center [1048, 154] width 196 height 15
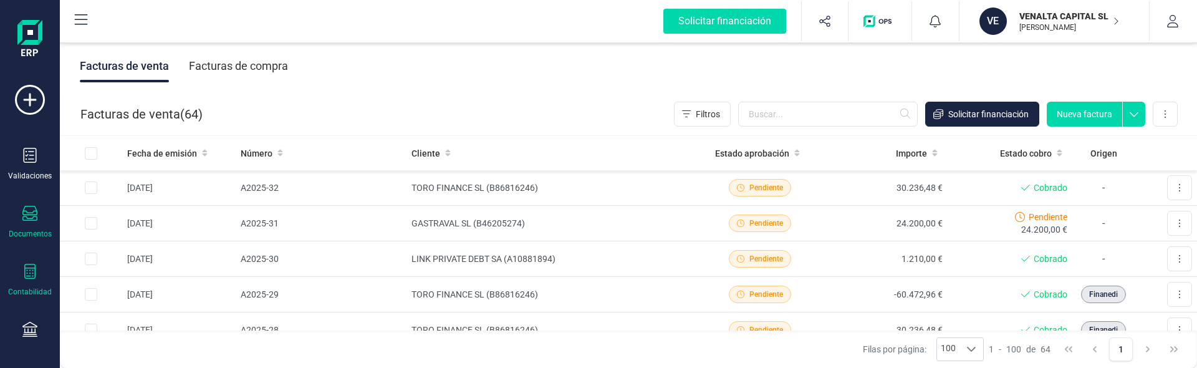
click at [33, 269] on icon at bounding box center [29, 271] width 15 height 15
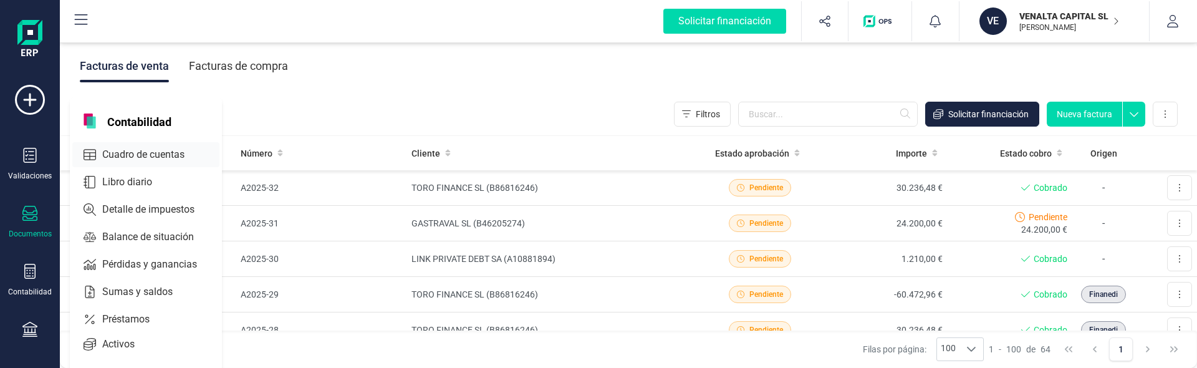
click at [109, 156] on span "Cuadro de cuentas" at bounding box center [152, 154] width 110 height 15
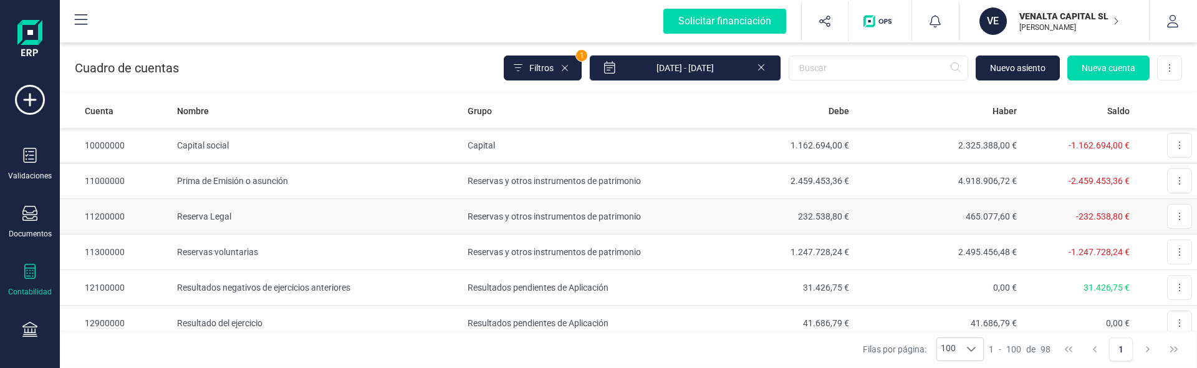
click at [251, 210] on td "Reserva Legal" at bounding box center [317, 217] width 291 height 36
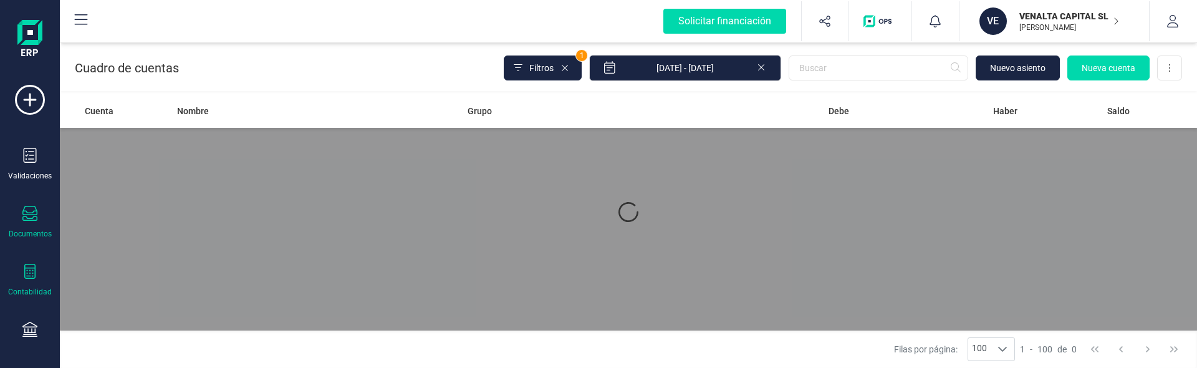
click at [19, 220] on div "Documentos" at bounding box center [30, 222] width 50 height 33
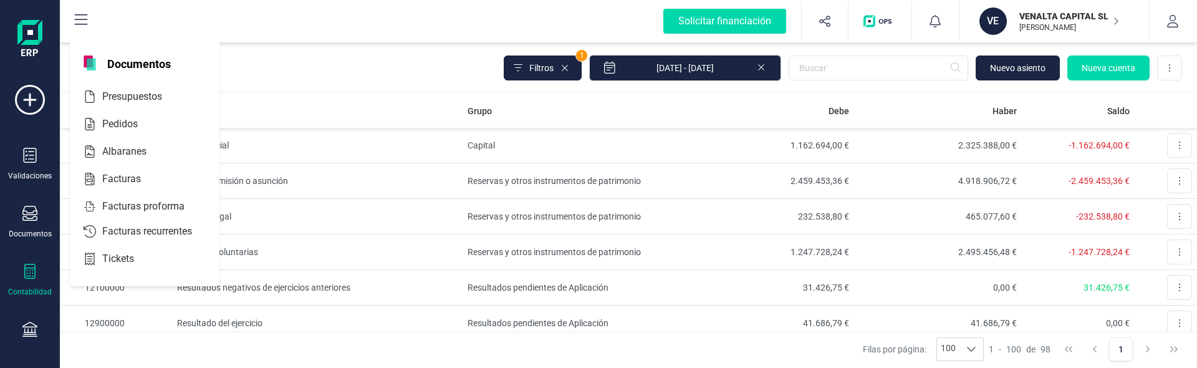
click at [29, 269] on div at bounding box center [29, 273] width 15 height 18
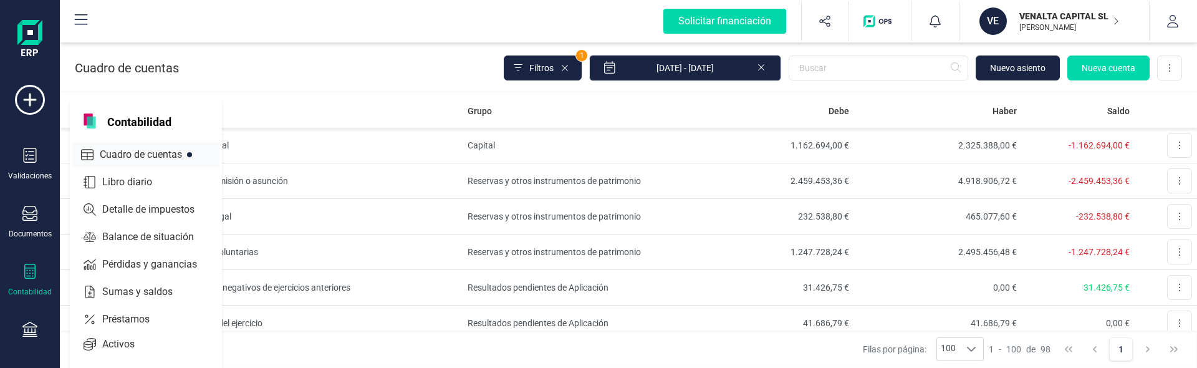
click at [105, 155] on span "Cuadro de cuentas" at bounding box center [150, 154] width 110 height 15
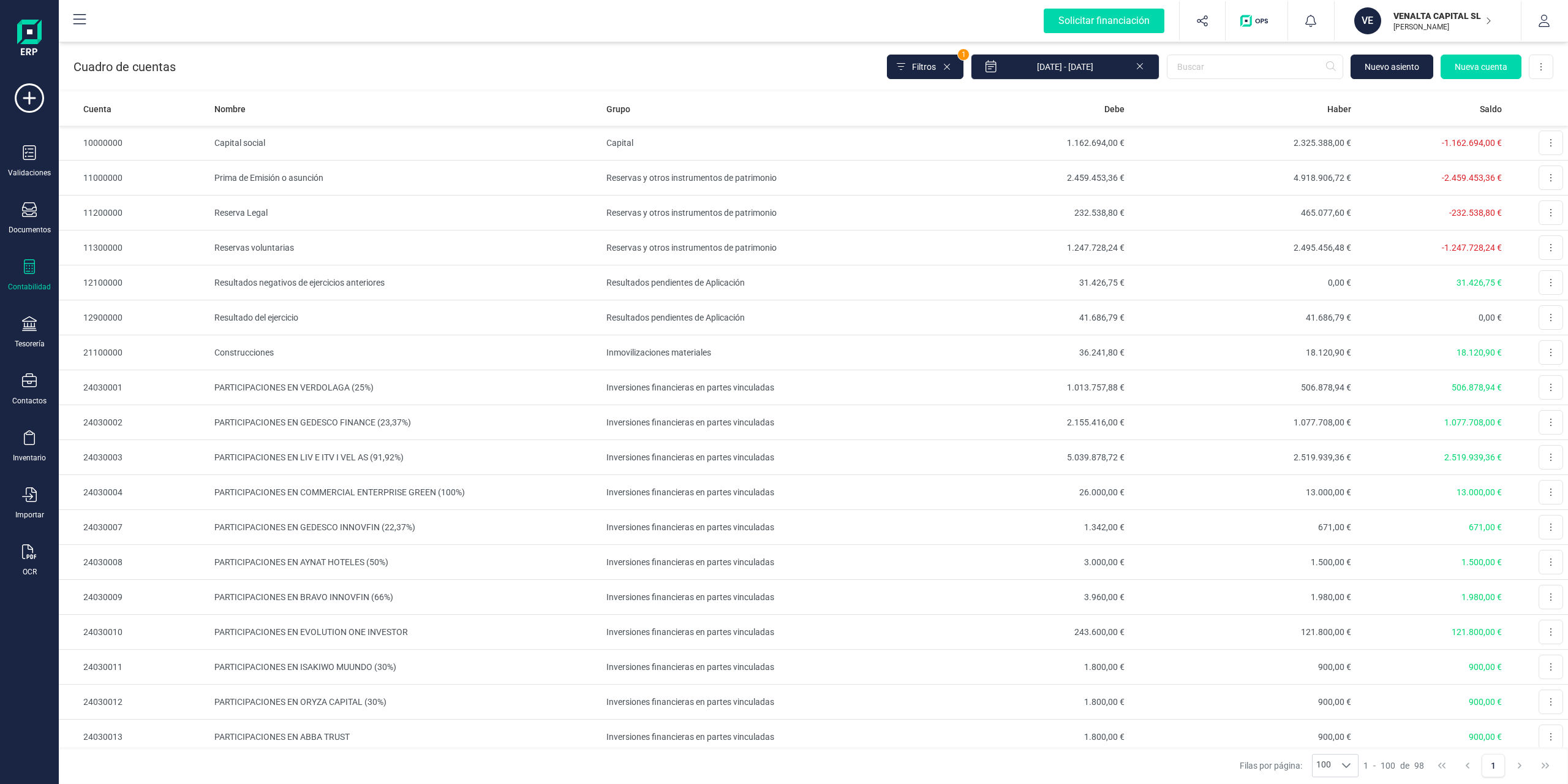
click at [323, 59] on div "Cuadro de cuentas Filtros 1 01/01/2025 - 25/08/2025 Nuevo asiento Nueva cuenta …" at bounding box center [813, 64] width 1509 height 50
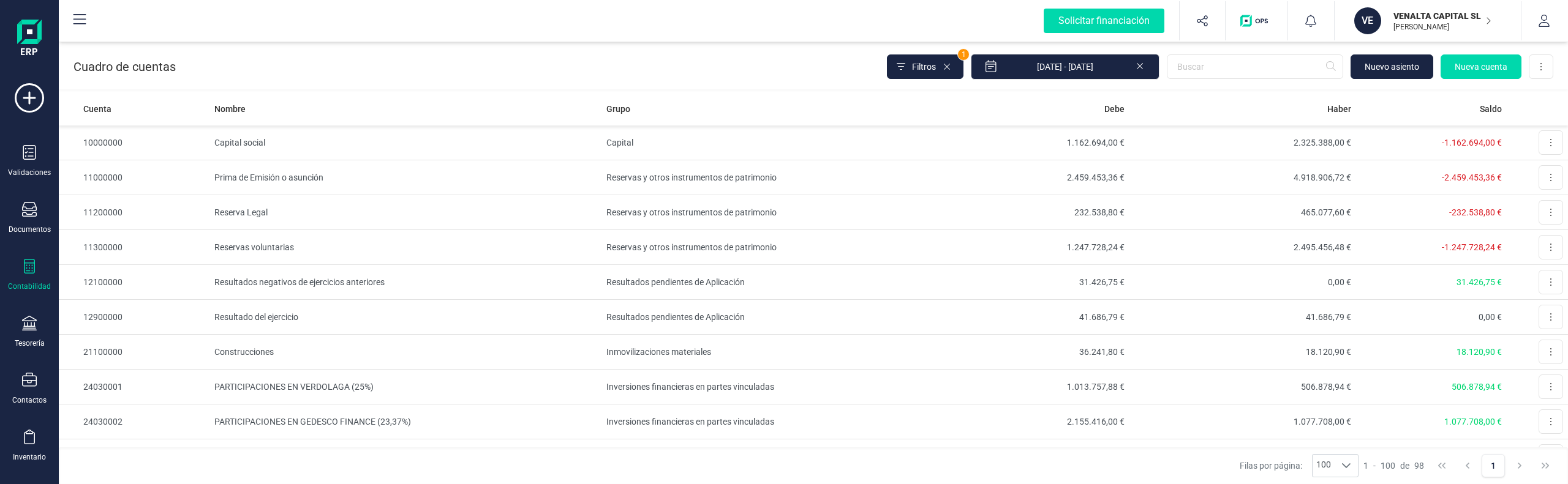
click at [494, 58] on div "Cuadro de cuentas Filtros 1 01/01/2025 - 25/08/2025 Nuevo asiento Nueva cuenta …" at bounding box center [813, 64] width 1509 height 50
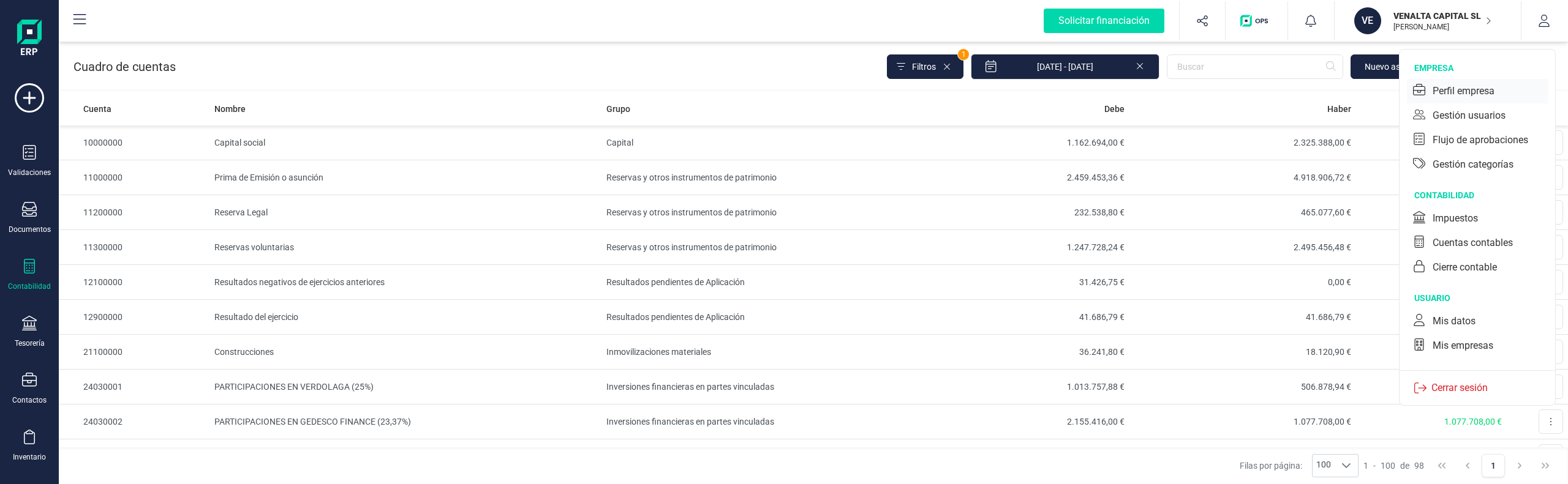
click at [1501, 90] on div "Perfil empresa" at bounding box center [1477, 90] width 140 height 25
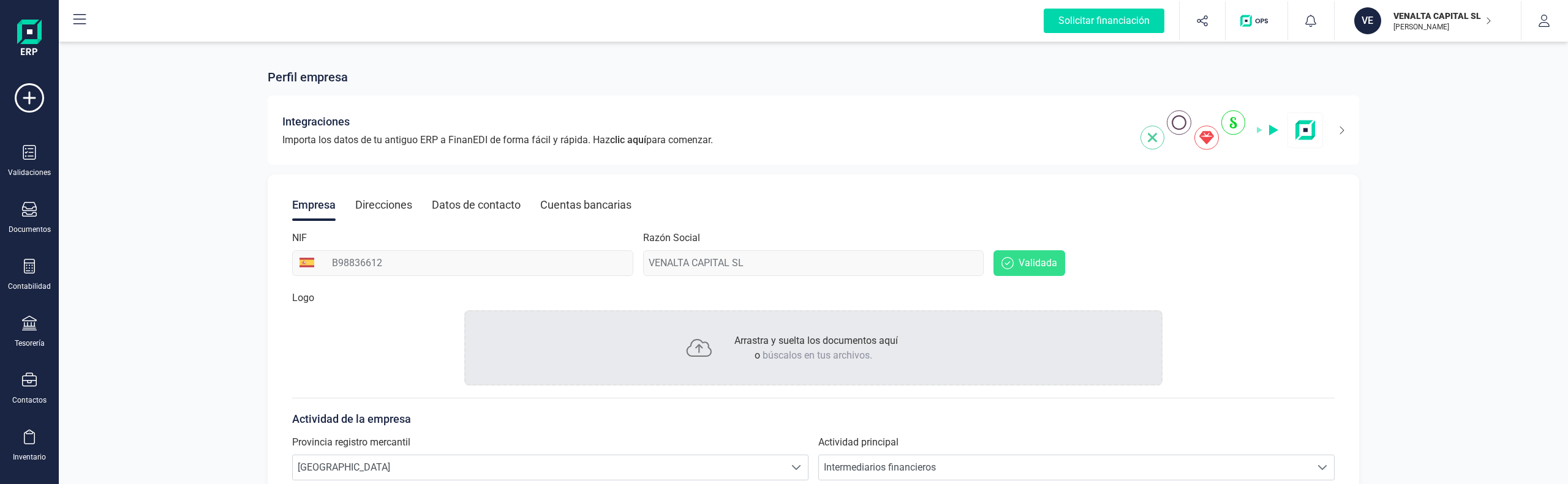
click at [462, 199] on div "Datos de contacto" at bounding box center [476, 205] width 88 height 31
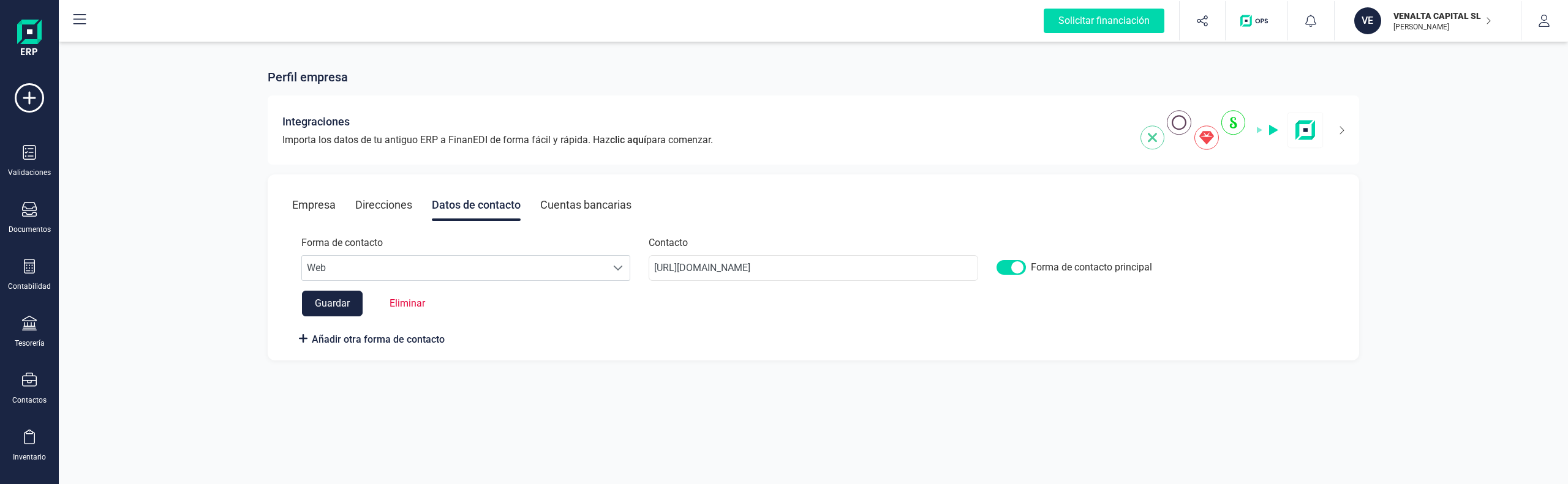
click at [1386, 15] on div "VENALTA CAPITAL SL JAVIER DEVELOPER" at bounding box center [1438, 20] width 108 height 27
click at [720, 268] on input "http://www.amcargo.es/" at bounding box center [812, 268] width 329 height 26
click at [759, 269] on input "http://www.amcargo.es/" at bounding box center [812, 268] width 329 height 26
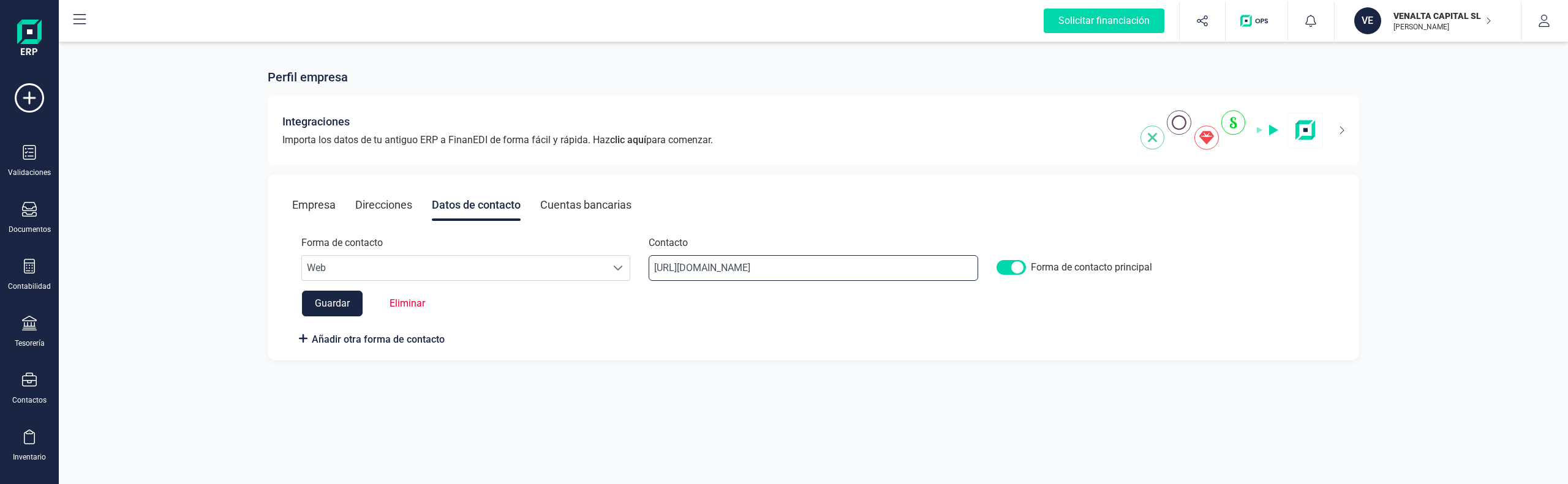
click at [759, 269] on input "http://www.amcargo.es/" at bounding box center [812, 268] width 329 height 26
click at [403, 298] on button "Eliminar" at bounding box center [407, 303] width 60 height 25
drag, startPoint x: 699, startPoint y: 266, endPoint x: 614, endPoint y: 261, distance: 85.1
click at [616, 261] on div "Forma de contacto Escoge una opcion Web Web Contacto http://www.amcargo.es/ For…" at bounding box center [812, 263] width 1042 height 55
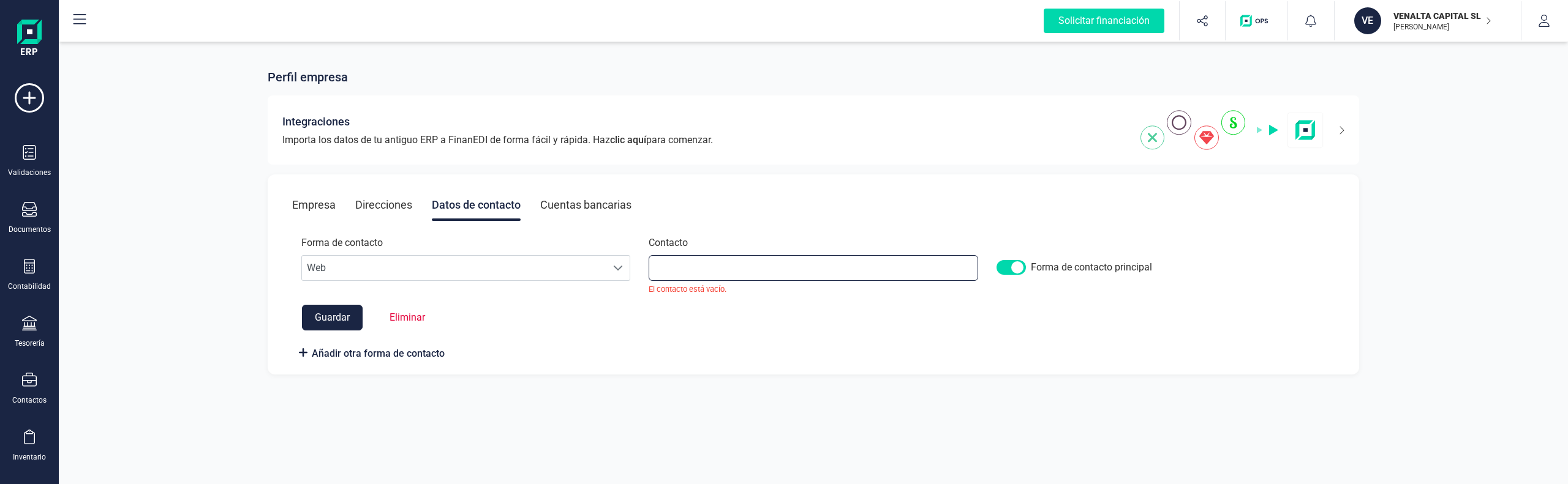
click at [684, 260] on input at bounding box center [812, 268] width 329 height 26
type input "."
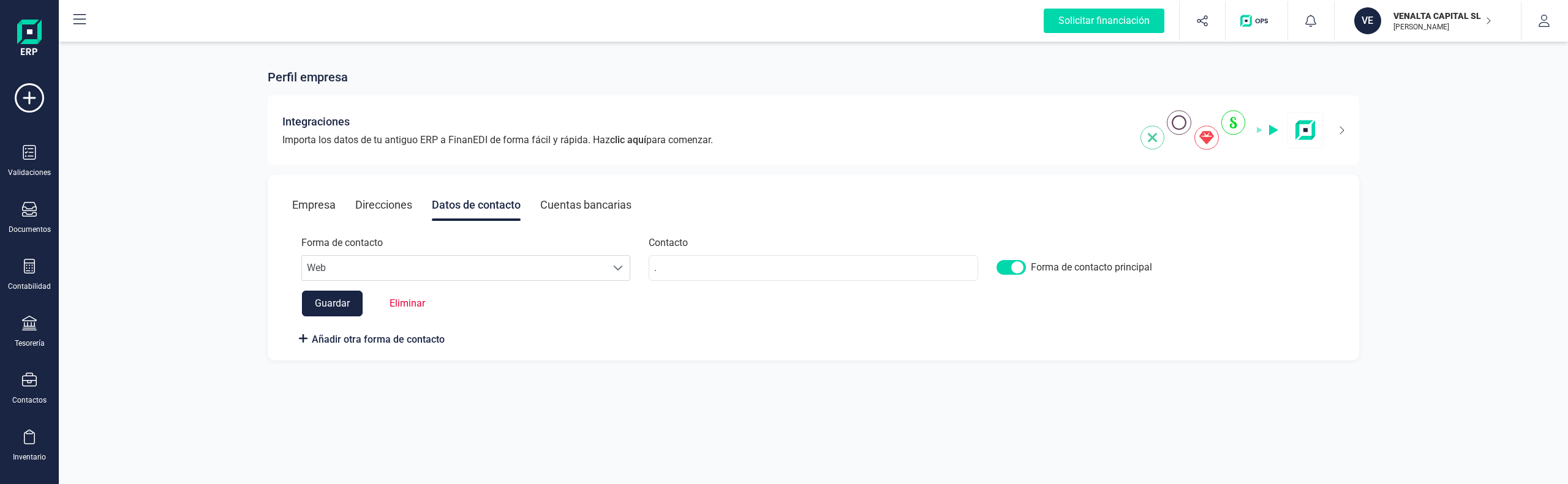
click at [333, 306] on button "Guardar" at bounding box center [332, 303] width 61 height 26
click at [1463, 169] on div "Perfil empresa Integraciones Importa los datos de tu antiguo ERP a FinanEDI de …" at bounding box center [813, 207] width 1509 height 336
click at [1505, 46] on div "El contacto se ha actualizado correctamente." at bounding box center [1461, 34] width 177 height 26
click at [1542, 4] on button "button" at bounding box center [1544, 21] width 46 height 39
click at [31, 224] on div "Documentos" at bounding box center [29, 218] width 49 height 32
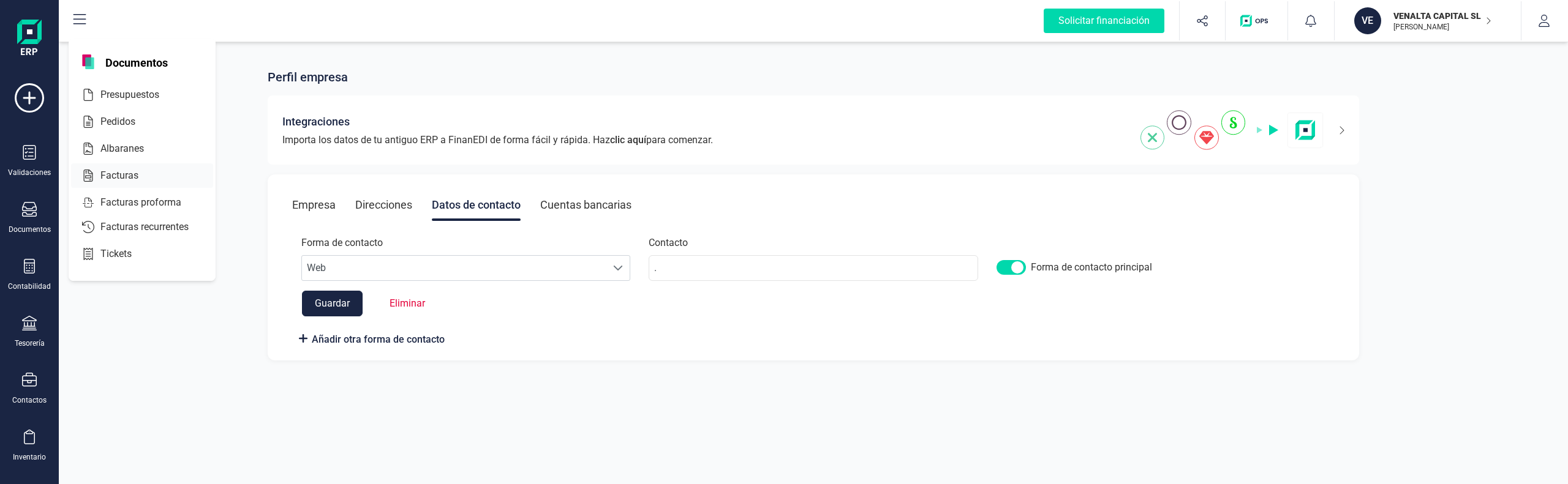
click at [101, 173] on span "Facturas" at bounding box center [128, 175] width 65 height 15
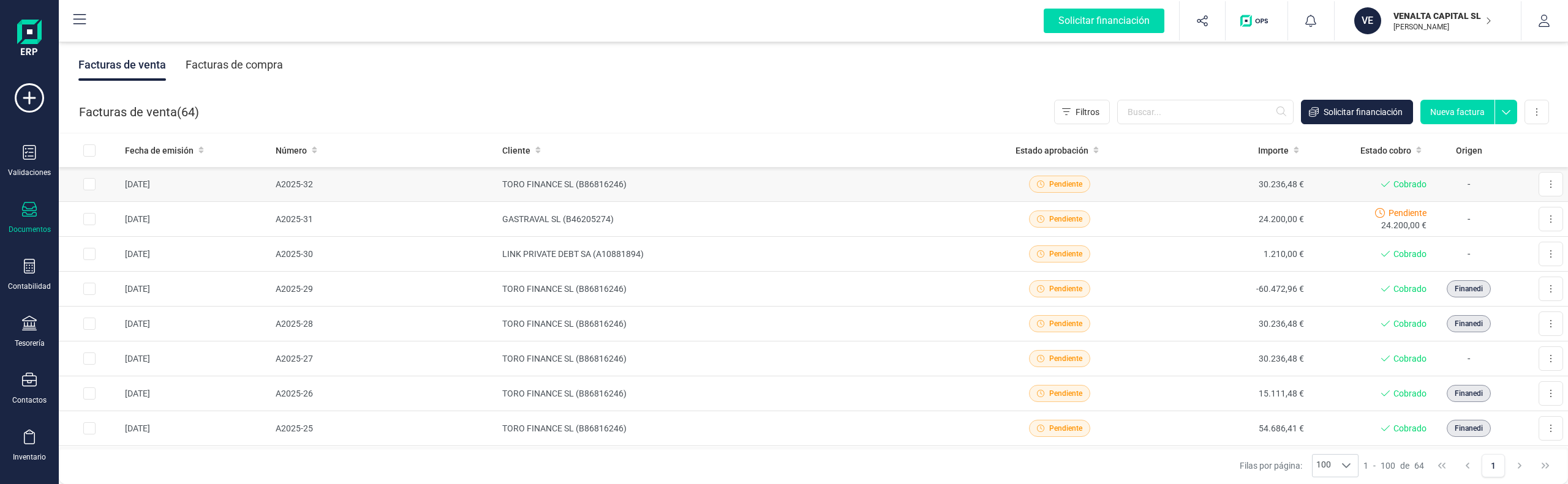
click at [420, 175] on td "A2025-32" at bounding box center [384, 185] width 227 height 35
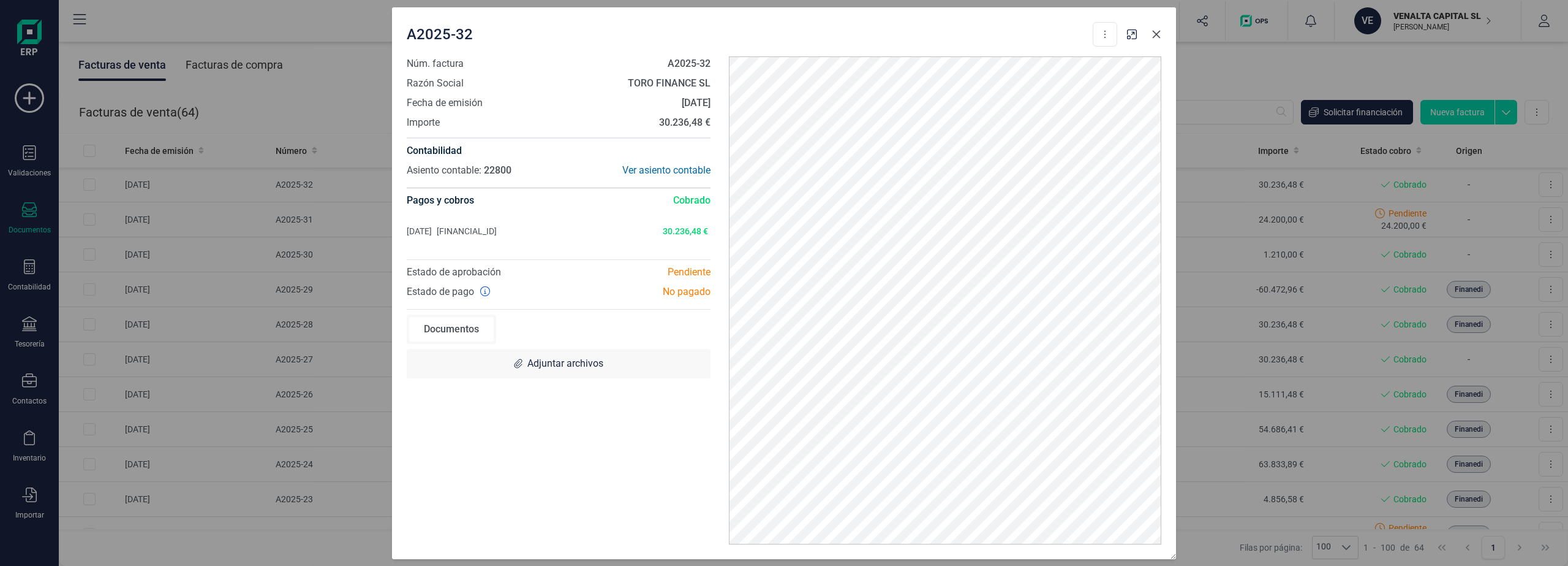
click at [1148, 33] on button "button" at bounding box center [1156, 34] width 20 height 20
click at [1381, 24] on div "A2025-32 Descargar documento Crear factura rectificativa Núm. factura A2025-32 …" at bounding box center [784, 283] width 1568 height 566
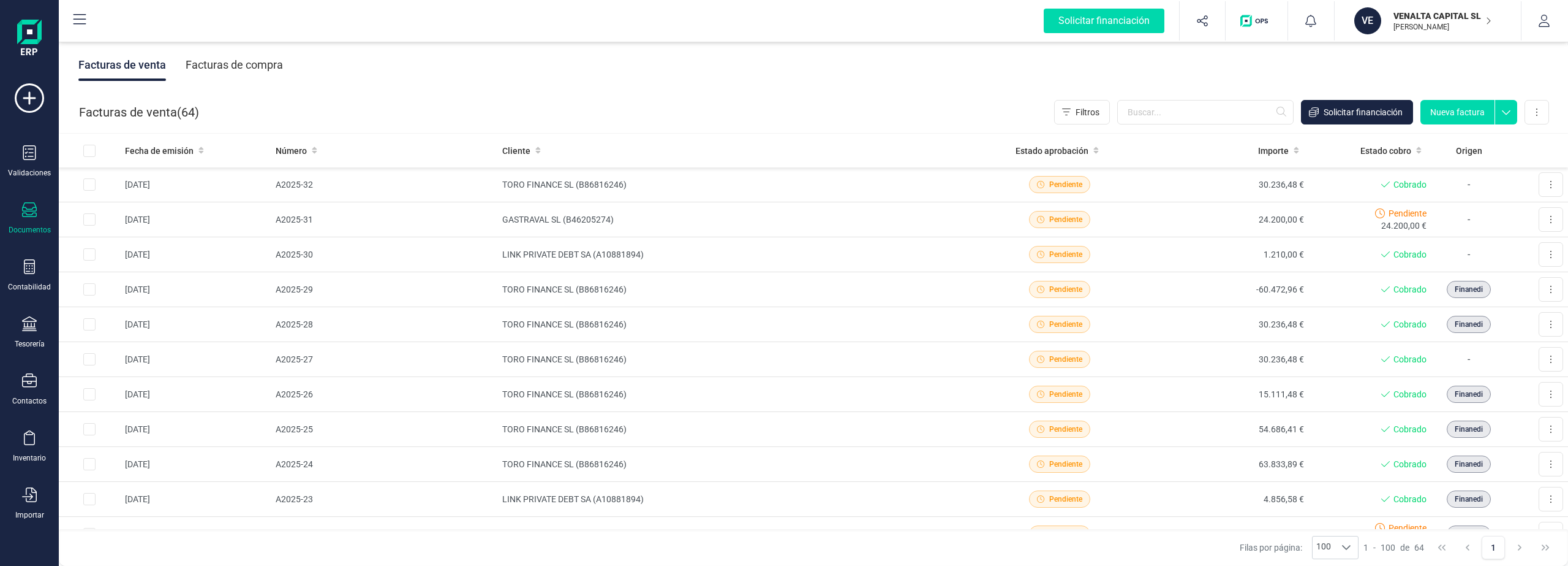
click at [1427, 28] on p "[PERSON_NAME]" at bounding box center [1443, 27] width 98 height 10
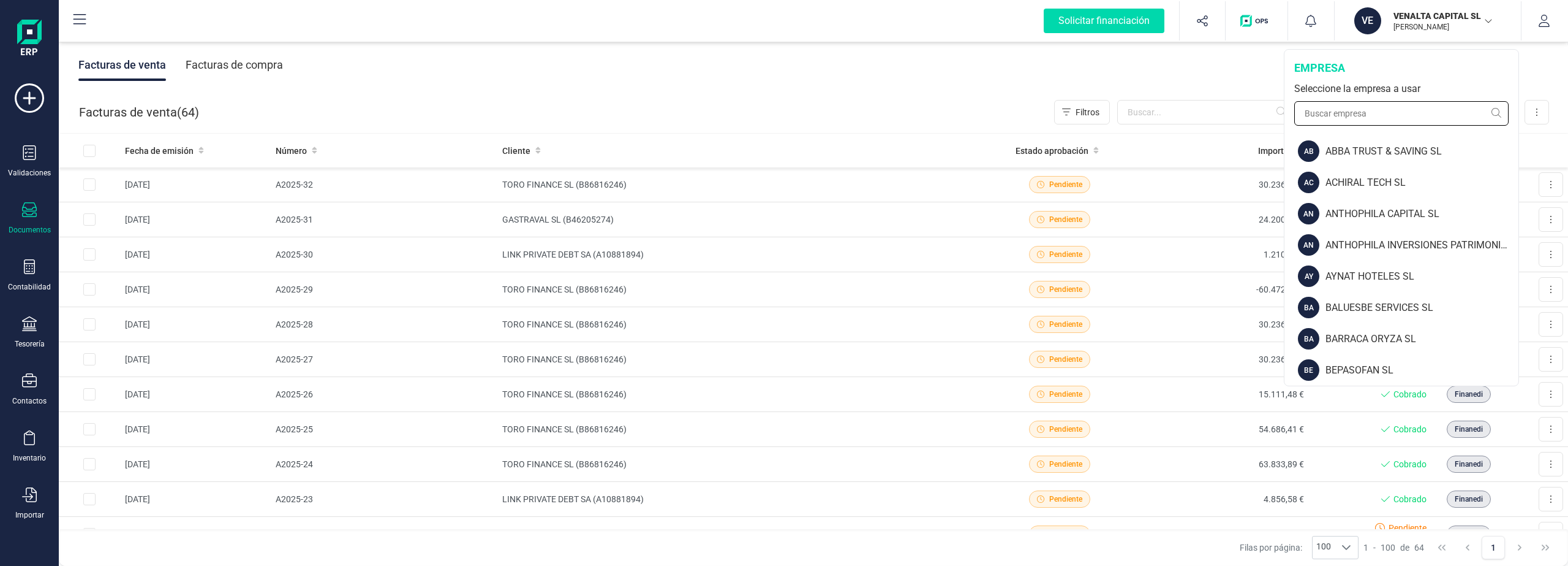
click at [1384, 110] on input "text" at bounding box center [1402, 113] width 214 height 25
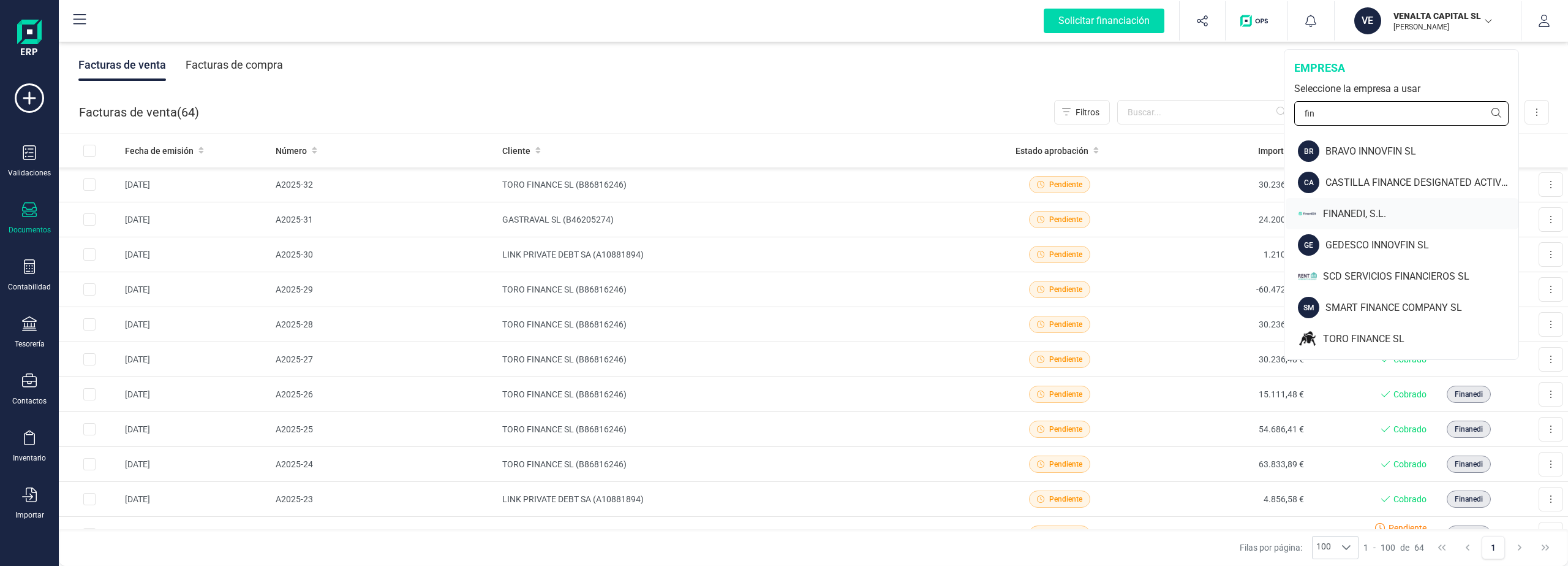
type input "fin"
click at [1368, 211] on div "FINANEDI, S.L." at bounding box center [1421, 213] width 196 height 15
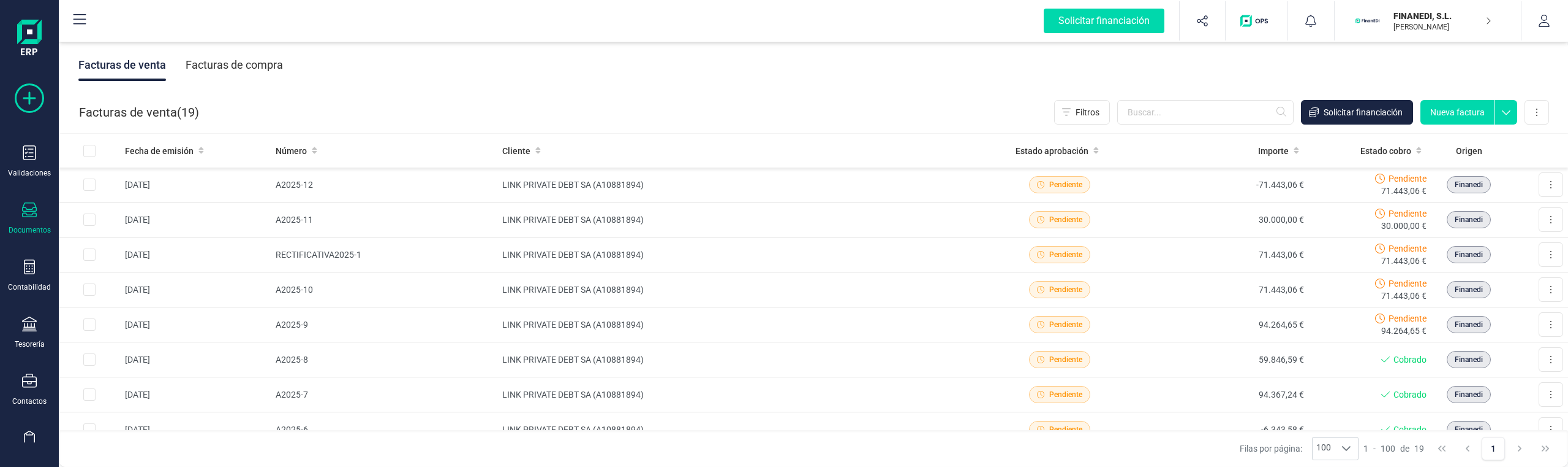
click at [43, 93] on icon at bounding box center [29, 98] width 29 height 29
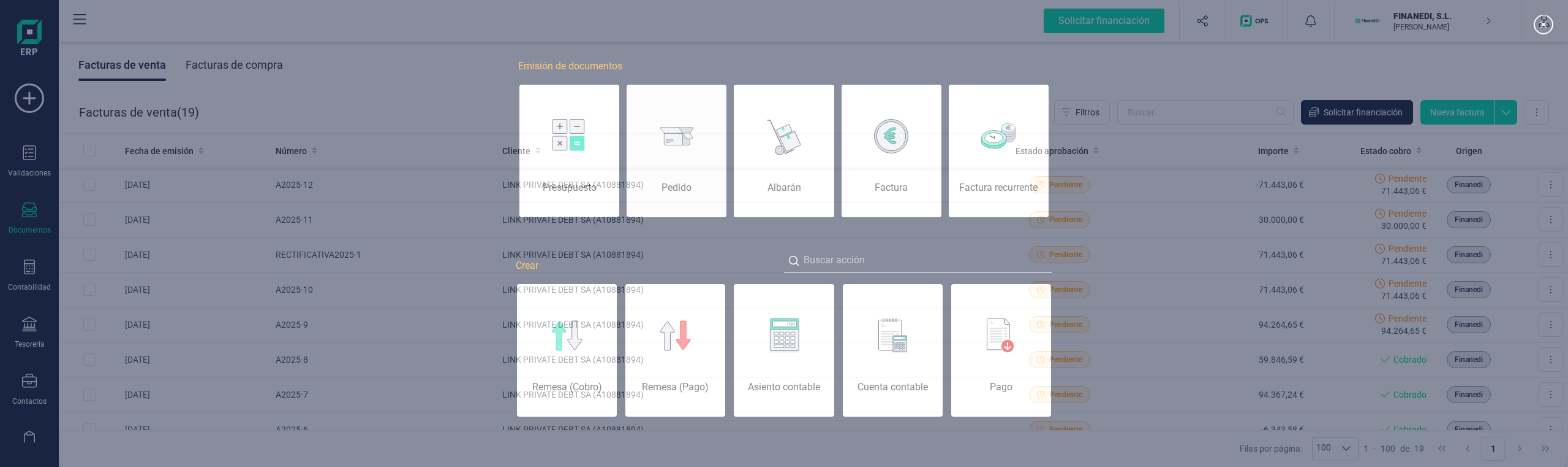
scroll to position [0, 61]
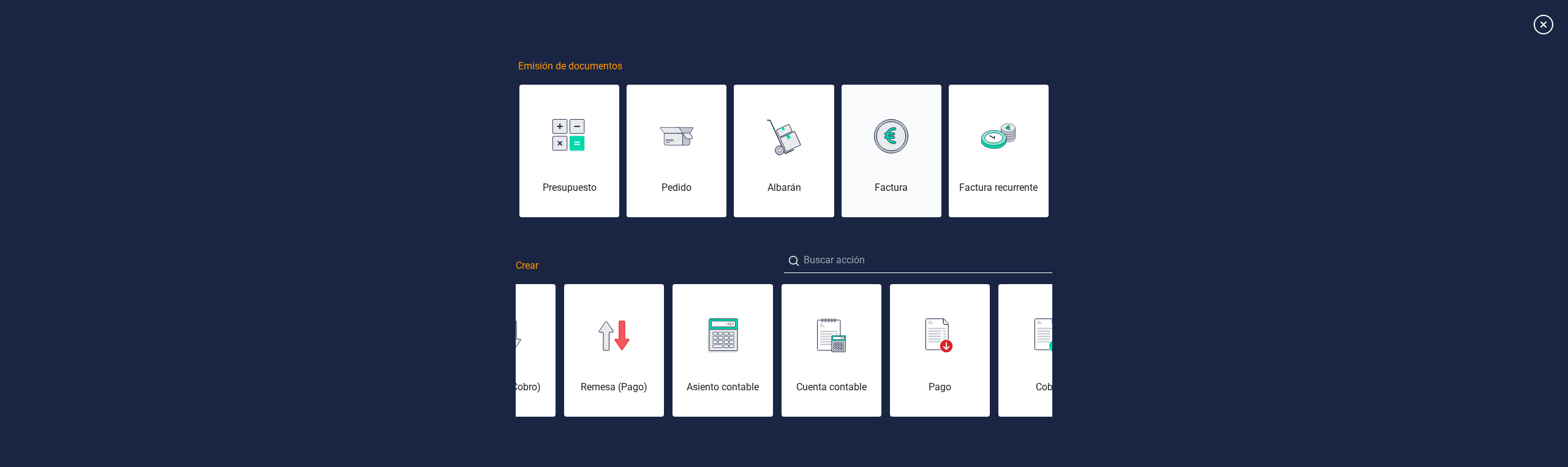
click at [881, 145] on img at bounding box center [891, 136] width 34 height 34
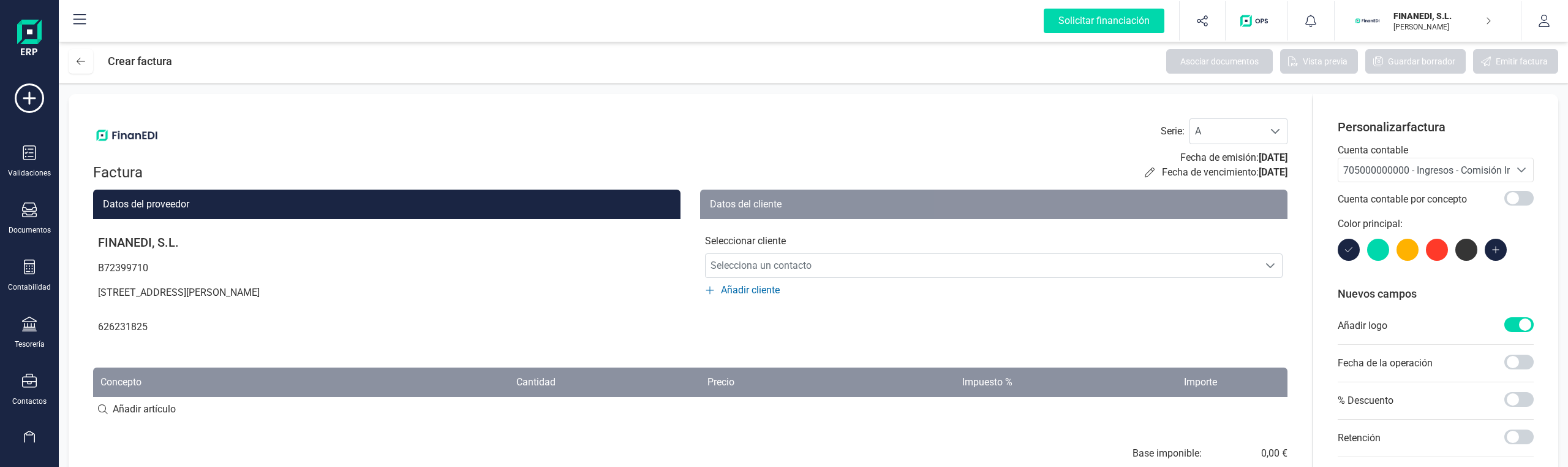
click at [115, 326] on p "626231825" at bounding box center [387, 326] width 588 height 25
click at [128, 307] on p at bounding box center [387, 310] width 588 height 10
drag, startPoint x: 100, startPoint y: 307, endPoint x: 180, endPoint y: 333, distance: 84.1
click at [182, 333] on div "FINANEDI, S.L. B72399710 C/ SAN VICENTE MARTIR 81 1, 46007, València (VALENCIA)…" at bounding box center [387, 281] width 588 height 124
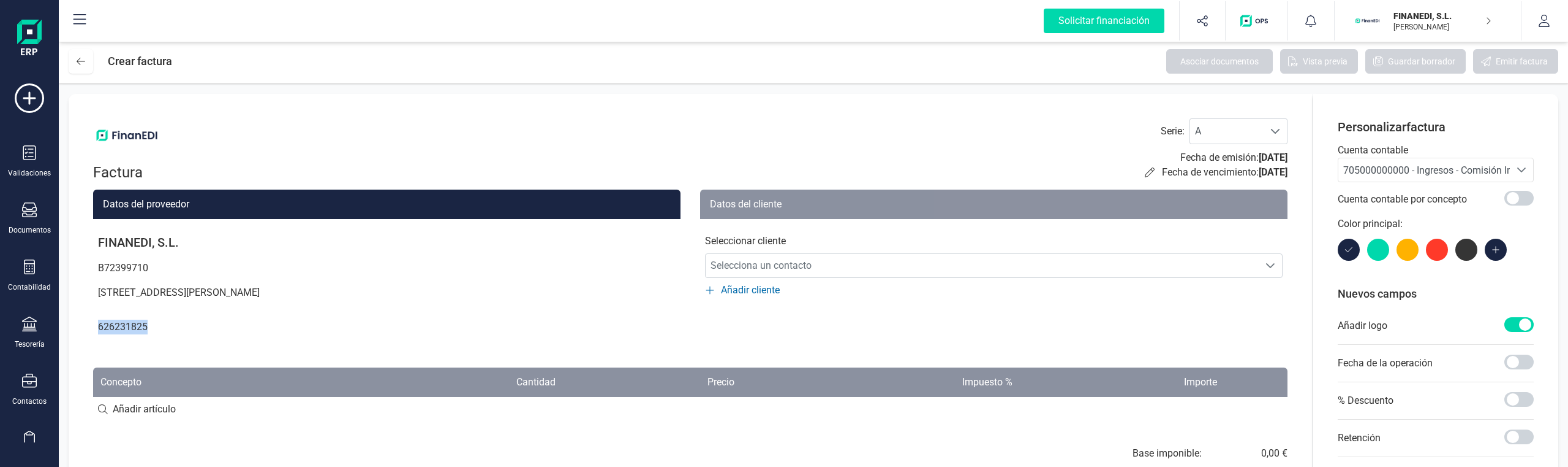
click at [170, 328] on p "626231825" at bounding box center [387, 326] width 588 height 25
drag, startPoint x: 100, startPoint y: 305, endPoint x: 145, endPoint y: 306, distance: 45.0
click at [105, 306] on p at bounding box center [387, 310] width 588 height 10
click at [145, 306] on p at bounding box center [387, 310] width 588 height 10
drag, startPoint x: 107, startPoint y: 308, endPoint x: 113, endPoint y: 312, distance: 7.2
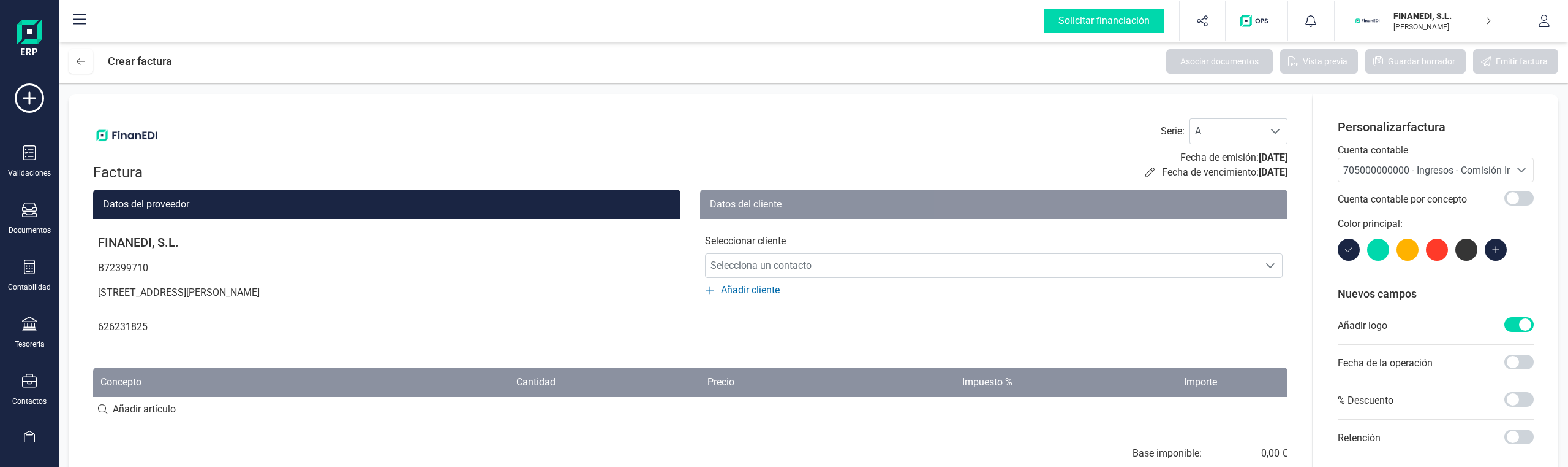
click at [113, 312] on p at bounding box center [387, 310] width 588 height 10
click at [1565, 20] on button "button" at bounding box center [1544, 21] width 46 height 39
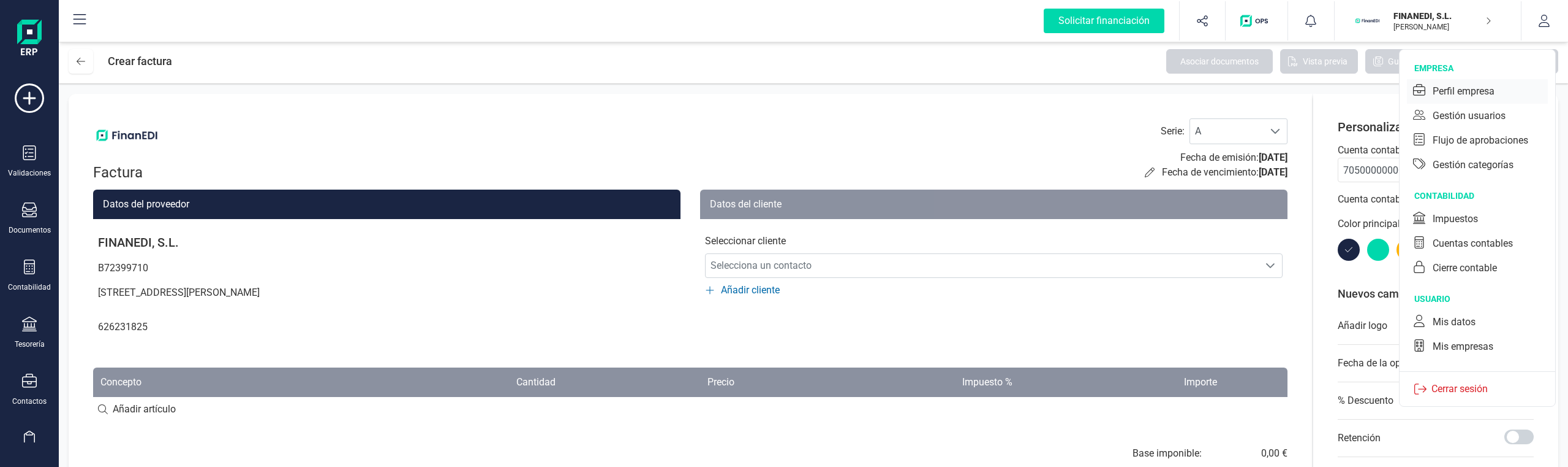
click at [1489, 93] on div "Perfil empresa" at bounding box center [1464, 90] width 62 height 15
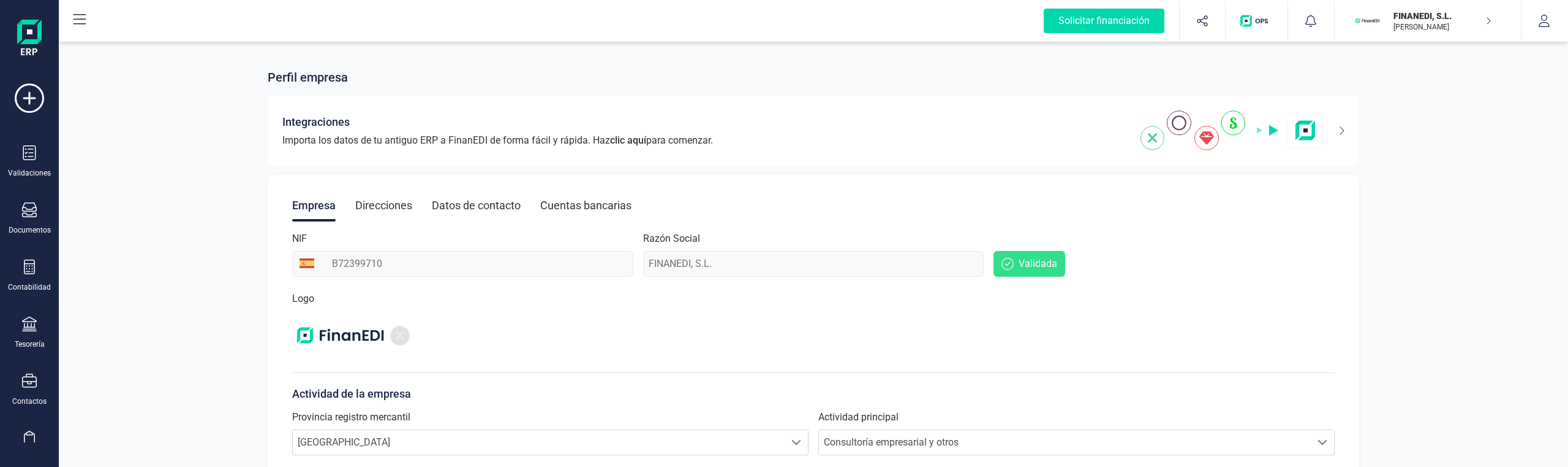
click at [458, 200] on div "Datos de contacto" at bounding box center [476, 205] width 88 height 31
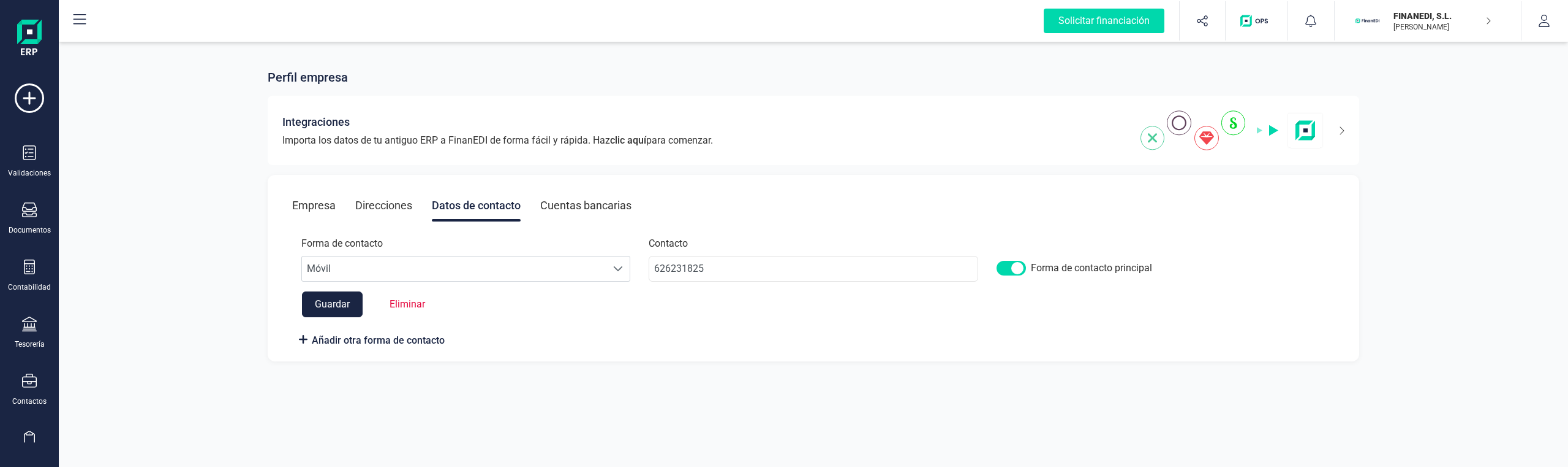
click at [350, 202] on div "Empresa Direcciones Datos de contacto Cuentas bancarias" at bounding box center [812, 205] width 1042 height 31
click at [389, 206] on div "Direcciones" at bounding box center [384, 205] width 57 height 31
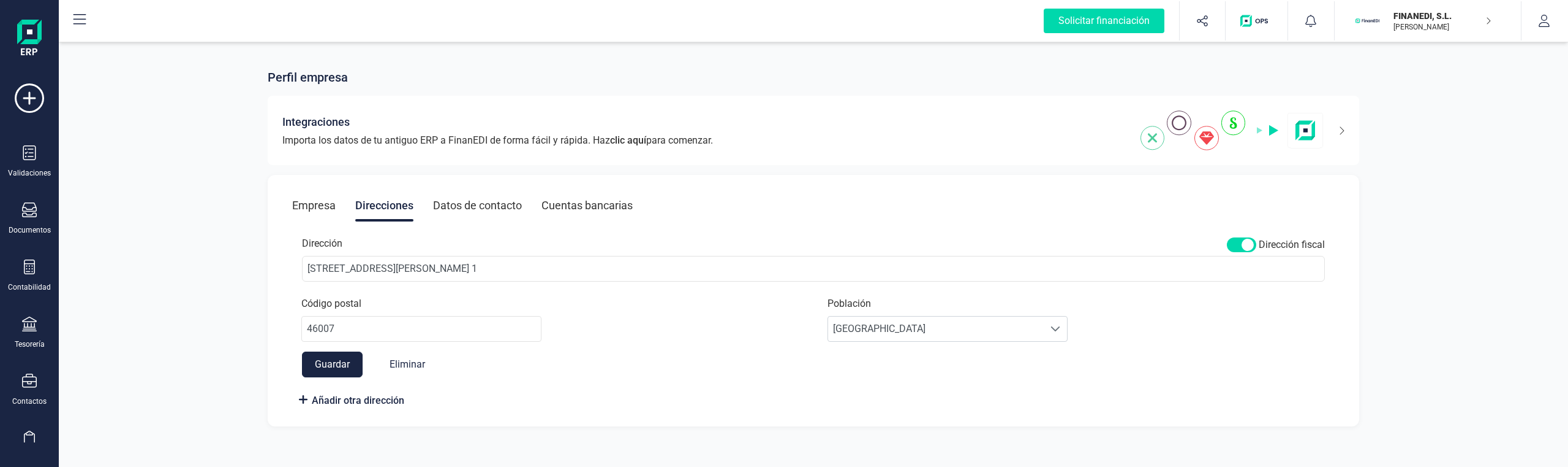
click at [324, 202] on div "Empresa" at bounding box center [313, 205] width 43 height 31
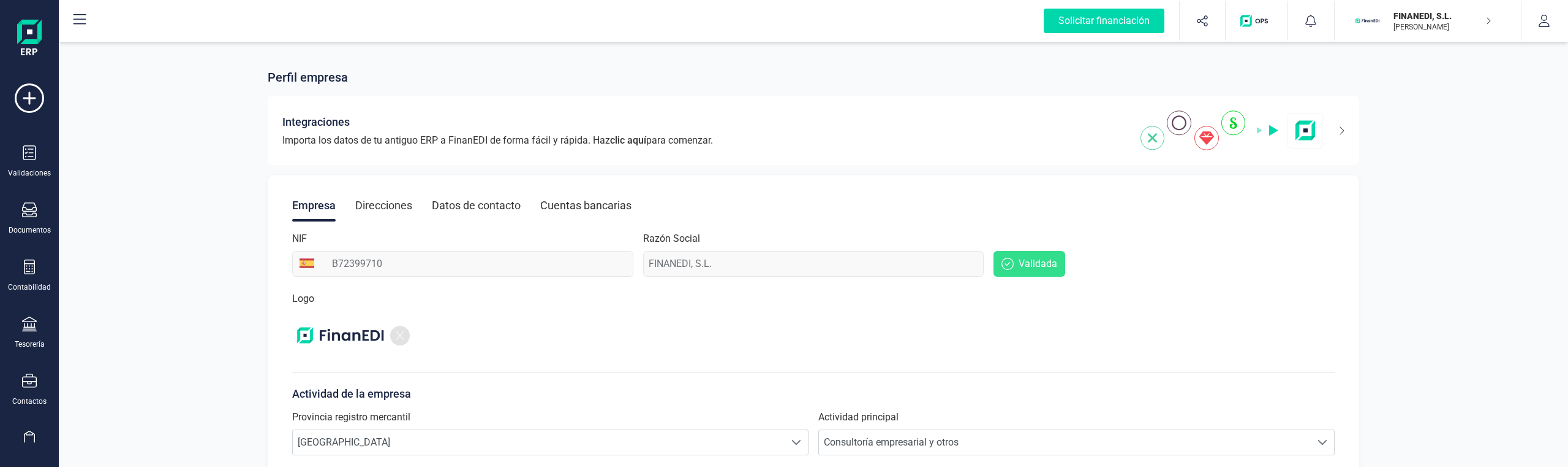
click at [442, 217] on div "Datos de contacto" at bounding box center [476, 205] width 88 height 31
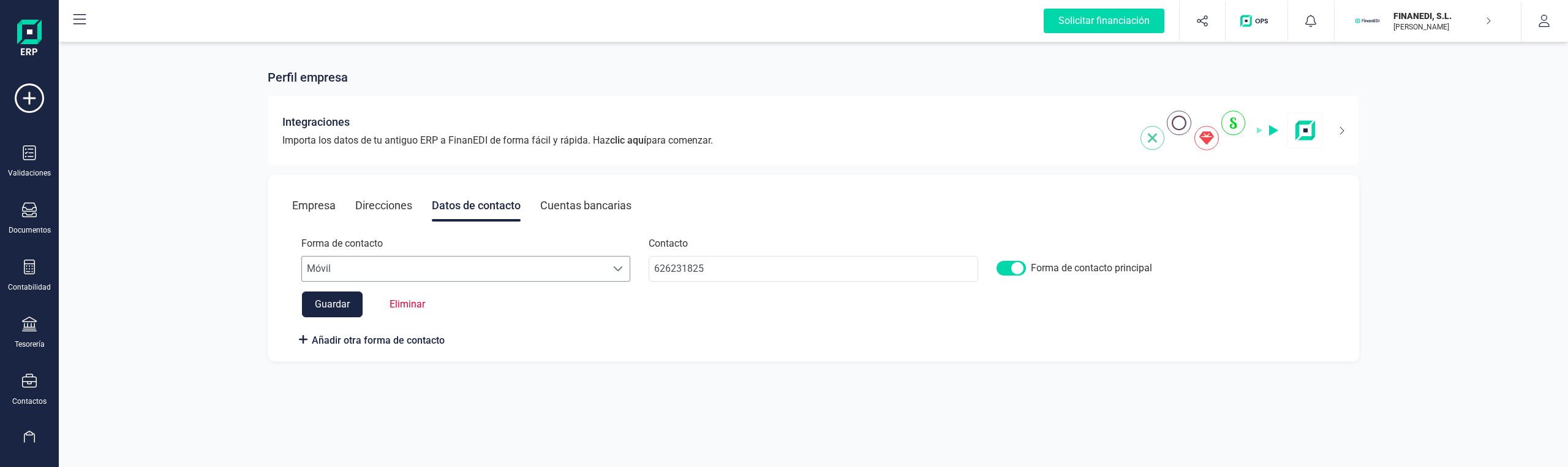
click at [355, 271] on span "Móvil" at bounding box center [454, 268] width 306 height 25
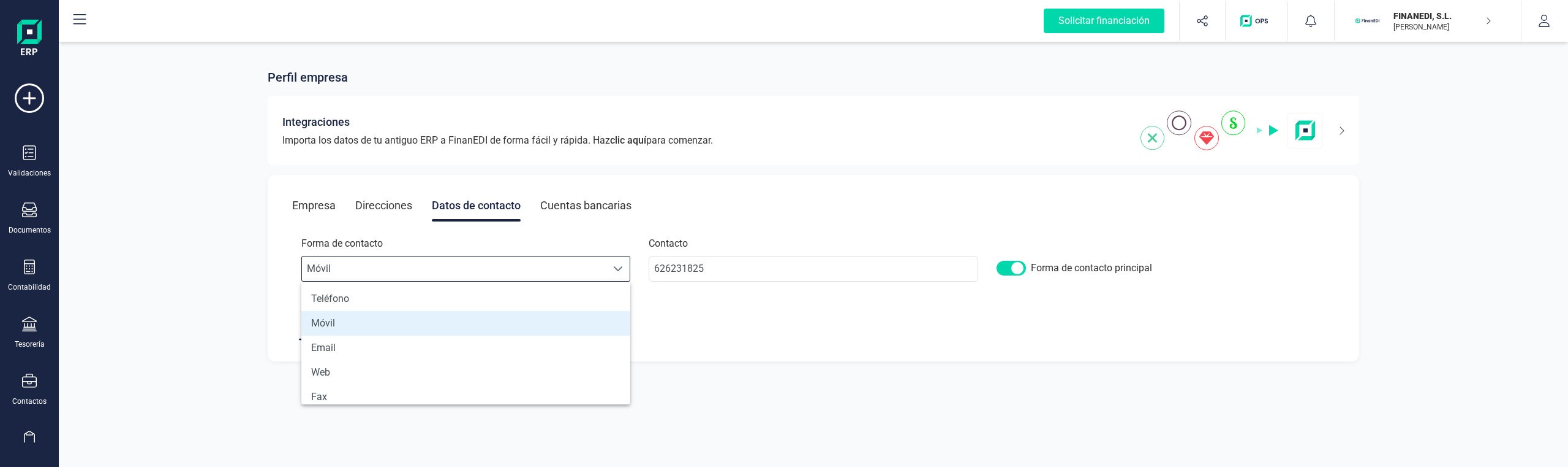
scroll to position [7, 54]
click at [254, 257] on div "Perfil empresa Integraciones Importa los datos de tu antiguo ERP a FinanEDI de …" at bounding box center [813, 207] width 1509 height 336
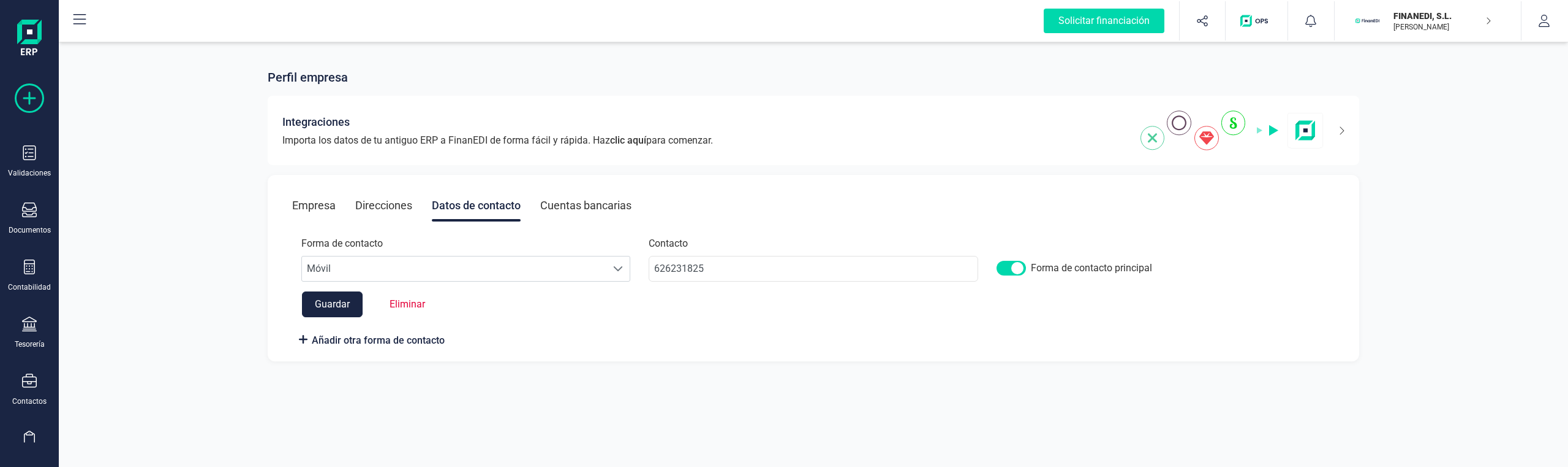
click at [31, 99] on icon at bounding box center [29, 98] width 29 height 29
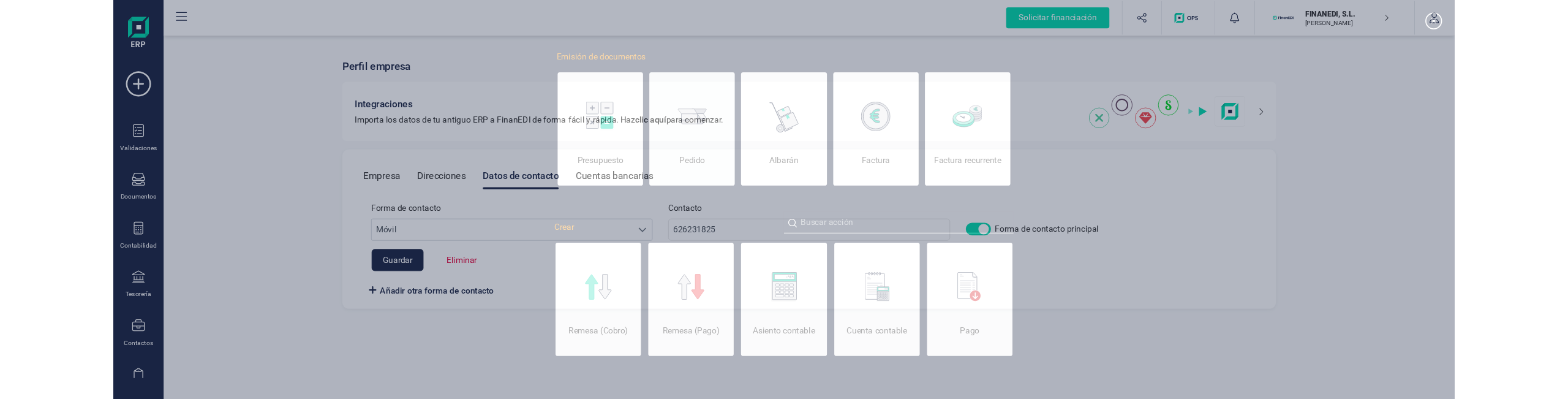
scroll to position [0, 61]
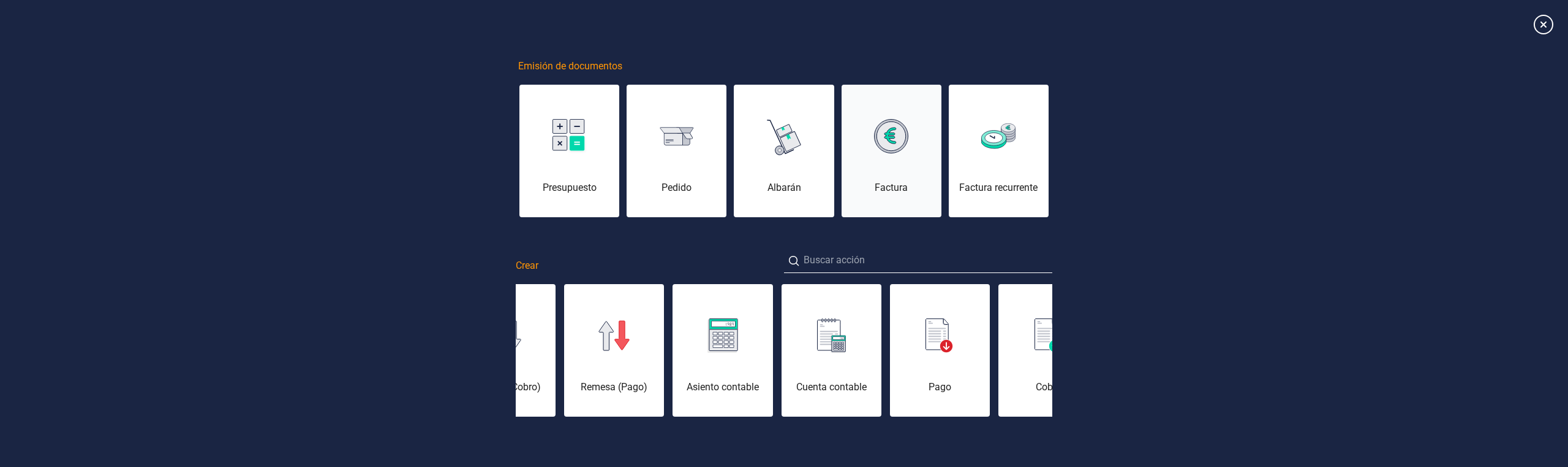
click at [868, 151] on div "Factura" at bounding box center [892, 157] width 100 height 74
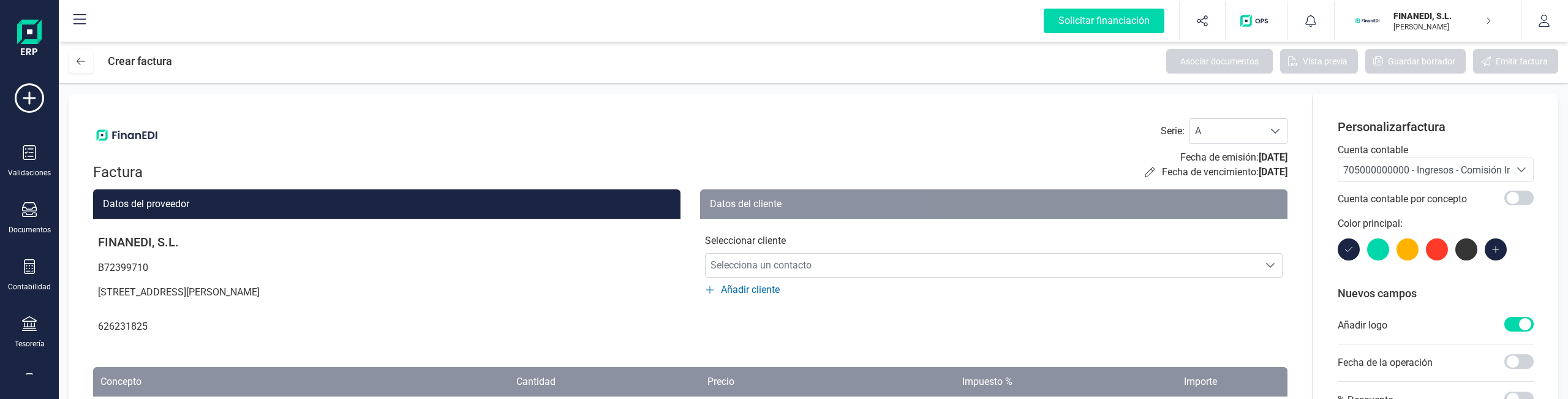
click at [931, 112] on div "Factura Serie : A A Fecha de emisión: 25/08/2025 Fecha de vencimiento: 25/08/20…" at bounding box center [691, 386] width 1244 height 586
click at [525, 133] on div "Factura Serie : A A Fecha de emisión: [DATE] Fecha de vencimiento: [DATE]" at bounding box center [691, 149] width 1195 height 64
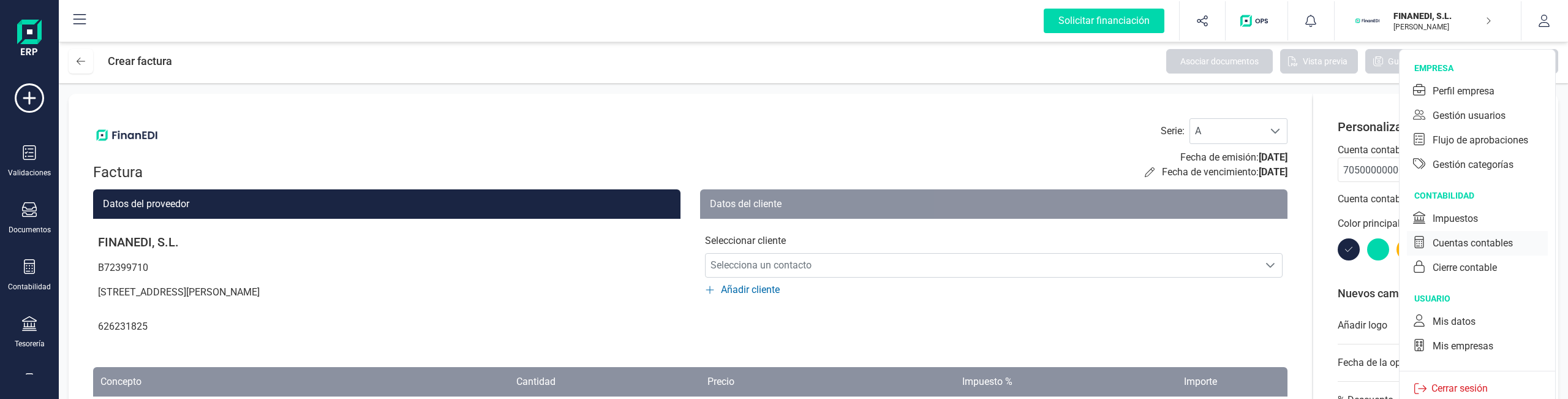
click at [1483, 245] on div "Cuentas contables" at bounding box center [1474, 243] width 81 height 15
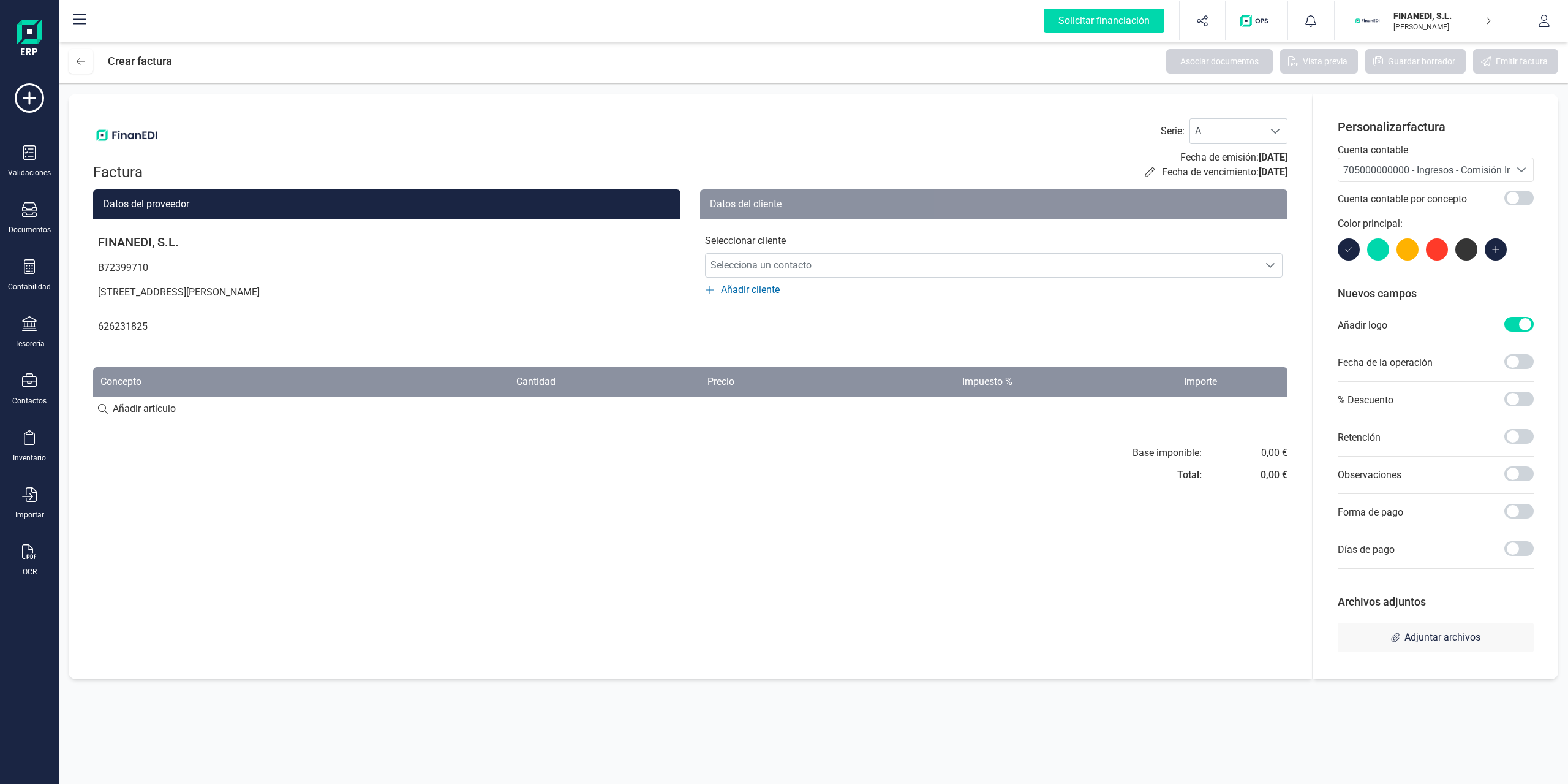
drag, startPoint x: 675, startPoint y: 138, endPoint x: 666, endPoint y: 139, distance: 9.1
click at [674, 138] on div "Factura Serie : A A Fecha de emisión: [DATE] Fecha de vencimiento: [DATE]" at bounding box center [691, 149] width 1195 height 64
